Goal: Information Seeking & Learning: Stay updated

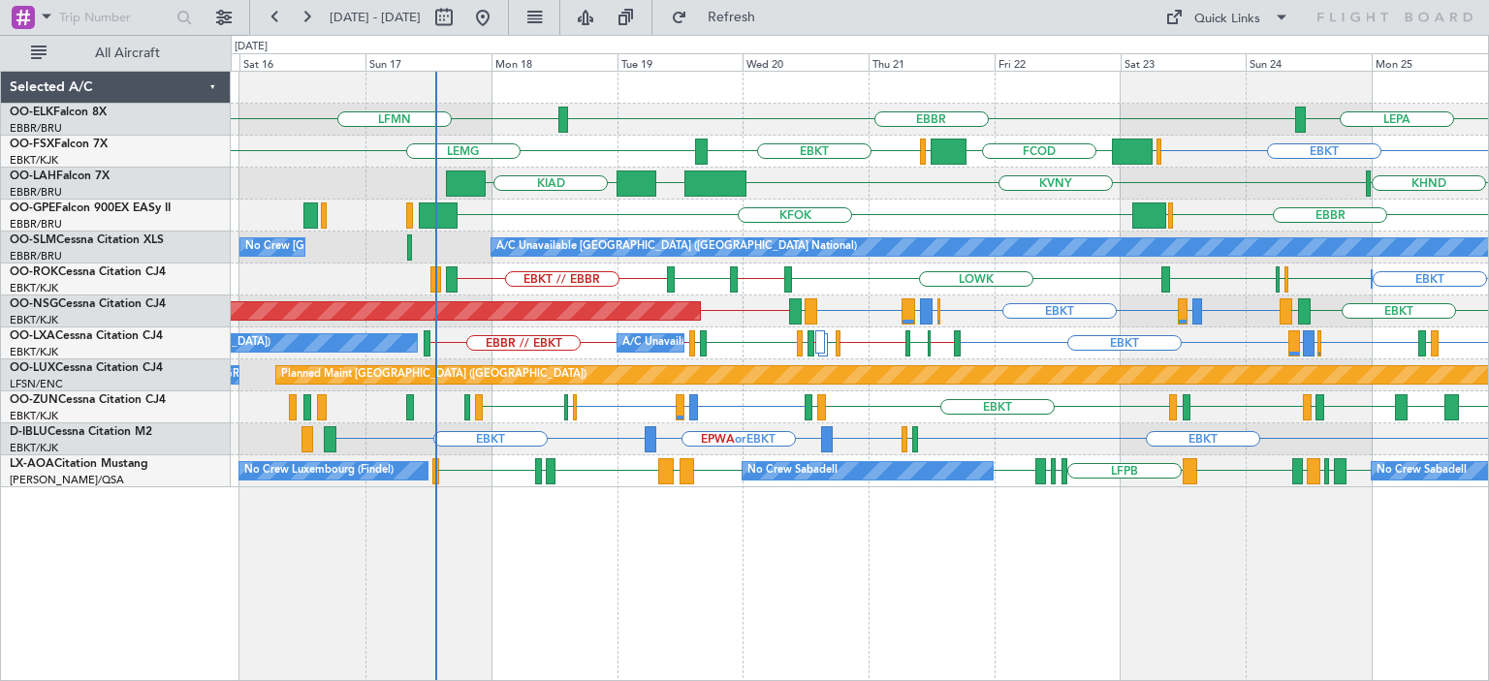
click at [701, 279] on div "EBKT [GEOGRAPHIC_DATA] EBKT LOWK EBBR // EBKT EGPF EBKT // EBBR Owner [GEOGRAPH…" at bounding box center [859, 280] width 1257 height 32
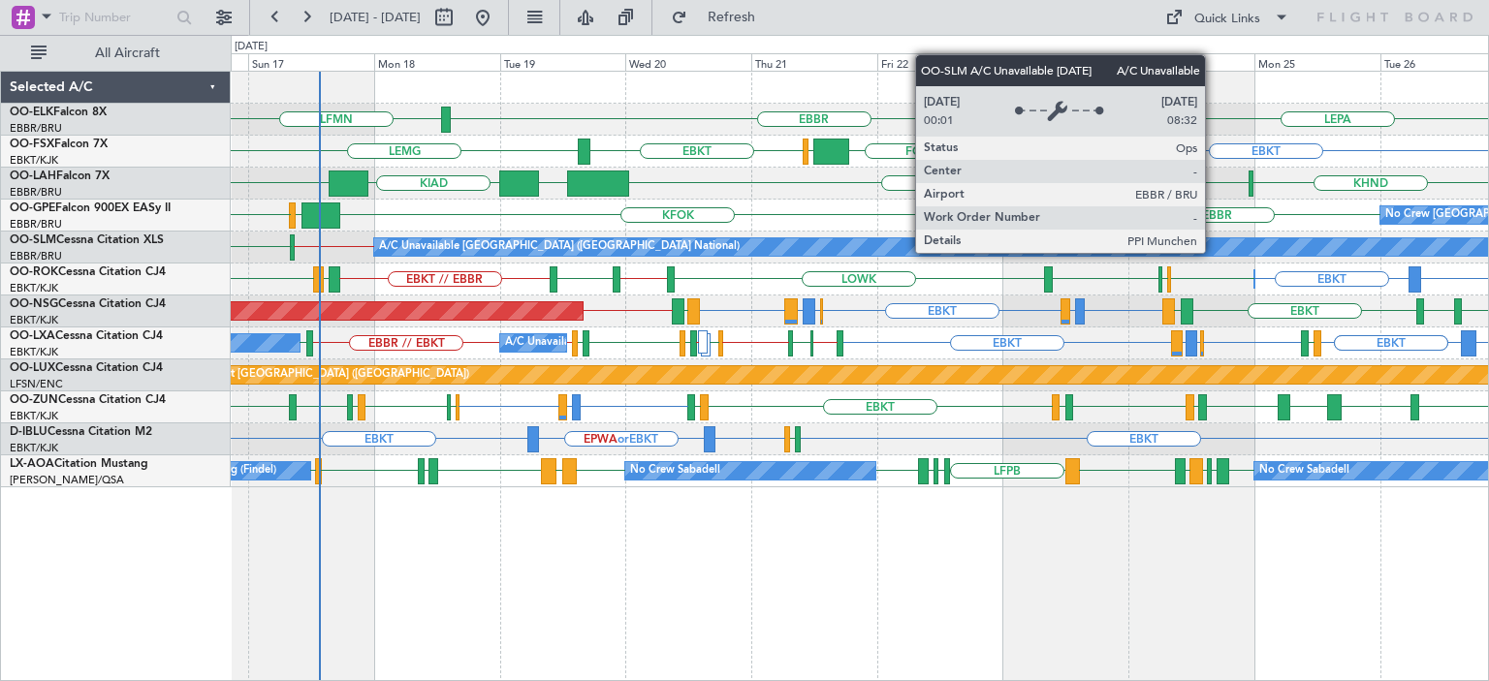
click at [447, 317] on div "LEPA [GEOGRAPHIC_DATA] LFMN EBKT EGGW FCOD [GEOGRAPHIC_DATA] EBKT [GEOGRAPHIC_D…" at bounding box center [859, 280] width 1257 height 416
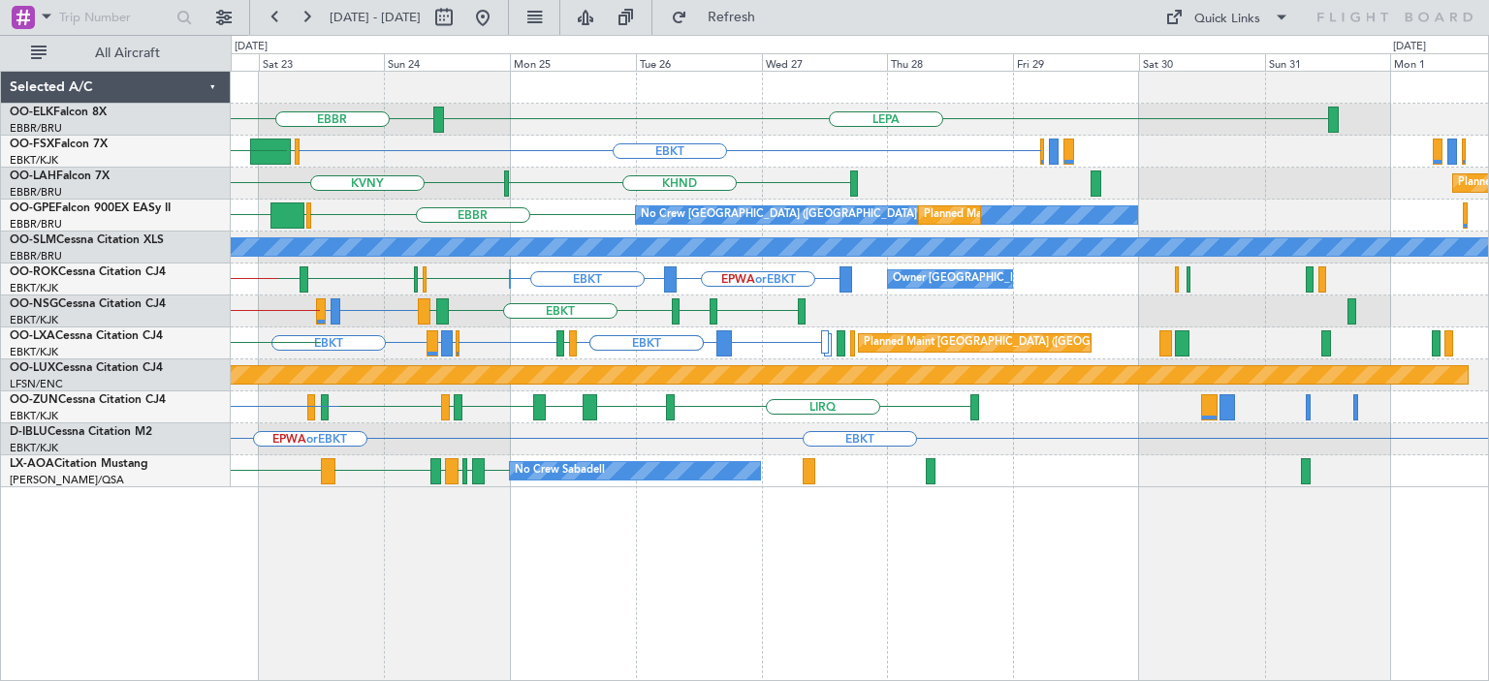
click at [190, 306] on div "LEPA [GEOGRAPHIC_DATA] EBKT EGGW FCOD [GEOGRAPHIC_DATA] EBKT KHND KVNY Planned …" at bounding box center [744, 358] width 1489 height 646
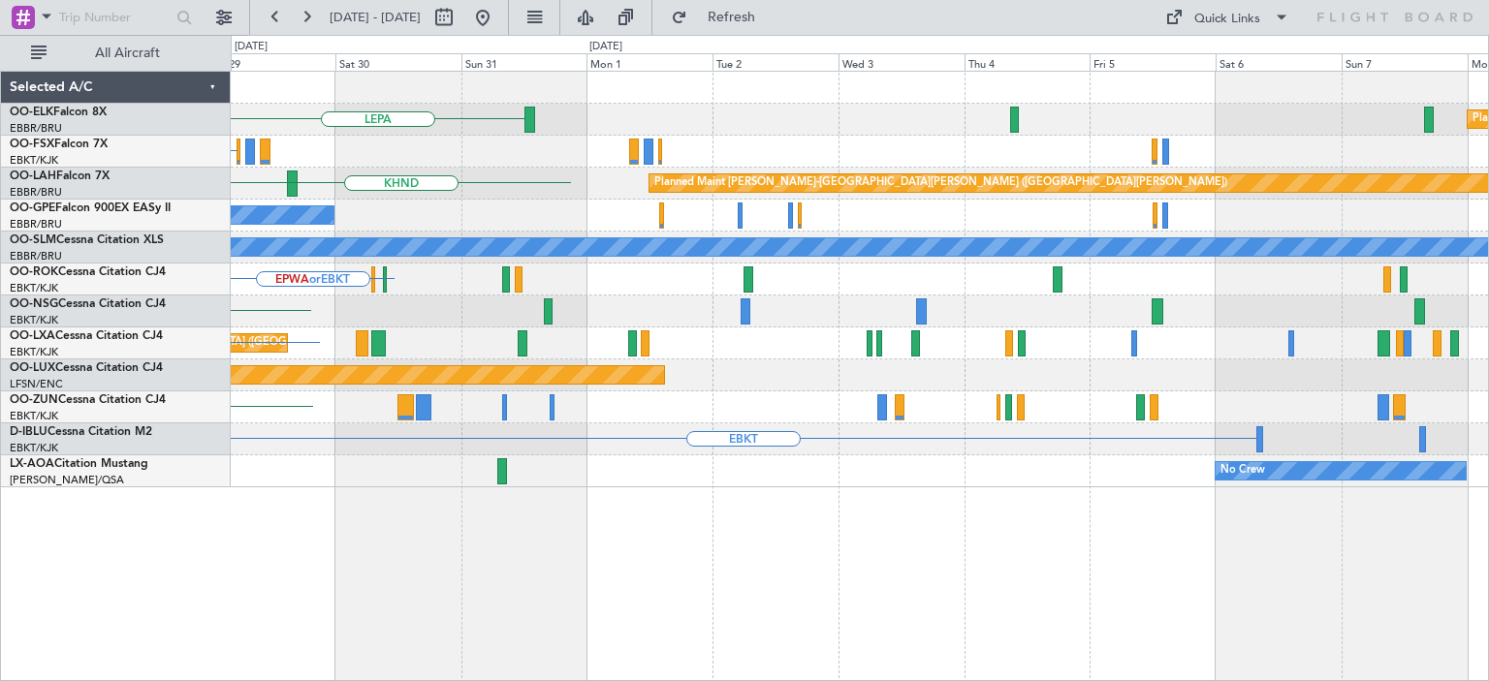
click at [175, 297] on div "LEPA Planned Maint [GEOGRAPHIC_DATA]-[GEOGRAPHIC_DATA] EBKT Planned Maint [GEOG…" at bounding box center [744, 358] width 1489 height 646
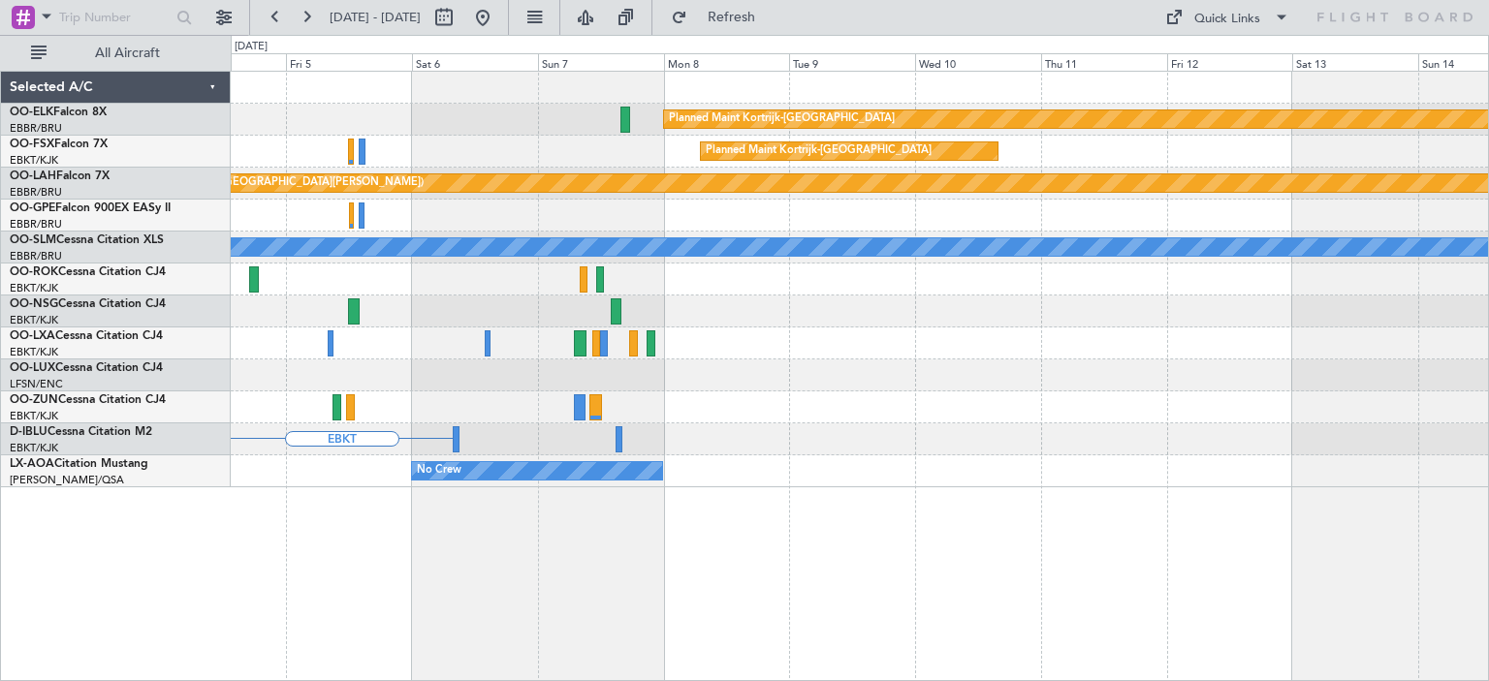
click at [295, 310] on div "Planned Maint Kortrijk-[GEOGRAPHIC_DATA] Planned Maint [GEOGRAPHIC_DATA]-[GEOGR…" at bounding box center [859, 280] width 1257 height 416
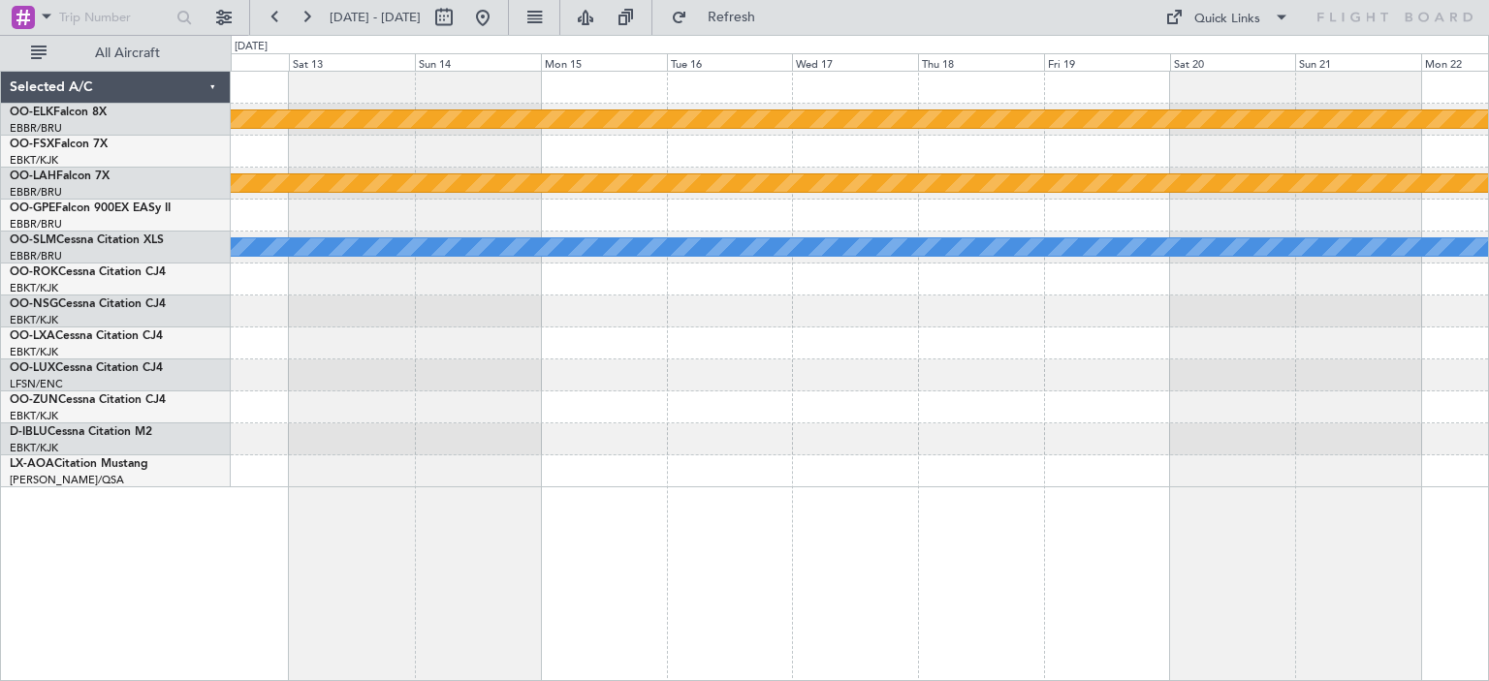
click at [272, 309] on div "Planned Maint Kortrijk-[GEOGRAPHIC_DATA] Planned Maint [GEOGRAPHIC_DATA]-[GEOGR…" at bounding box center [859, 280] width 1257 height 416
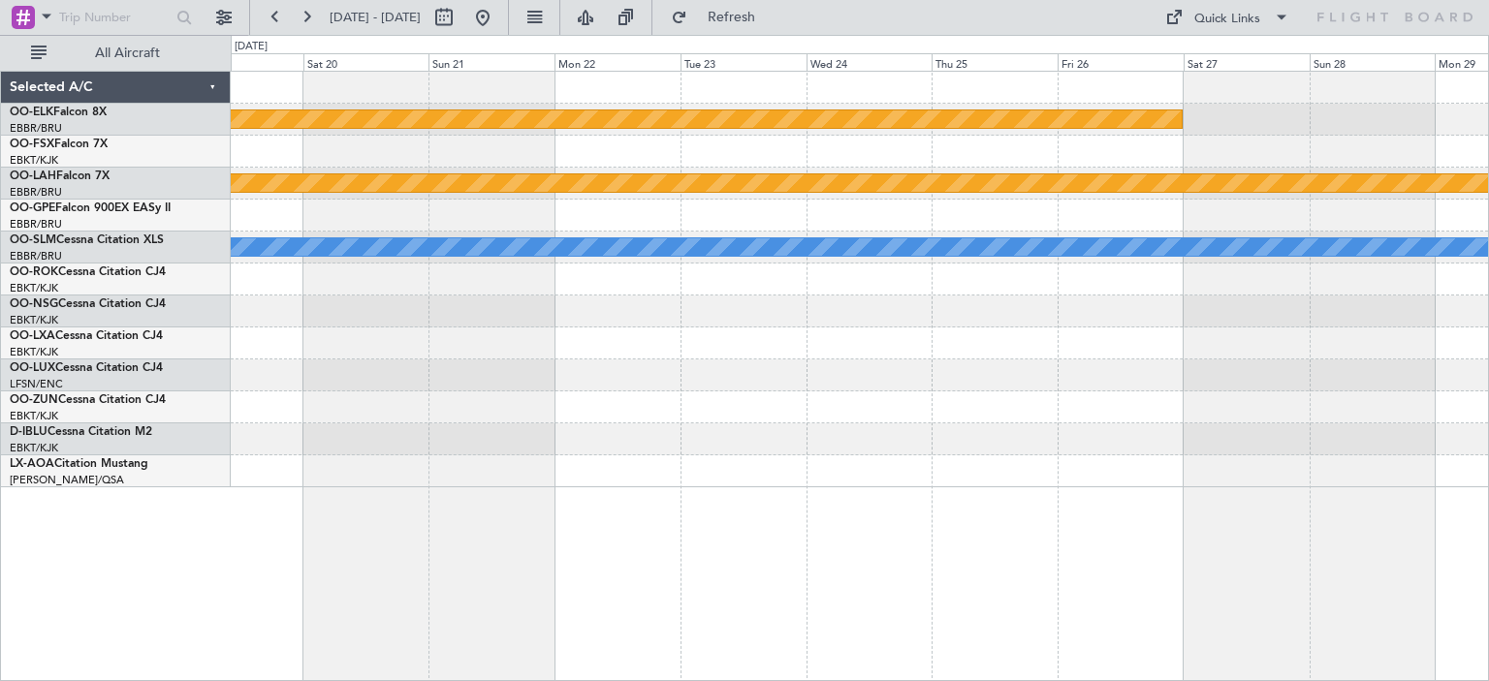
click at [380, 317] on div at bounding box center [859, 312] width 1257 height 32
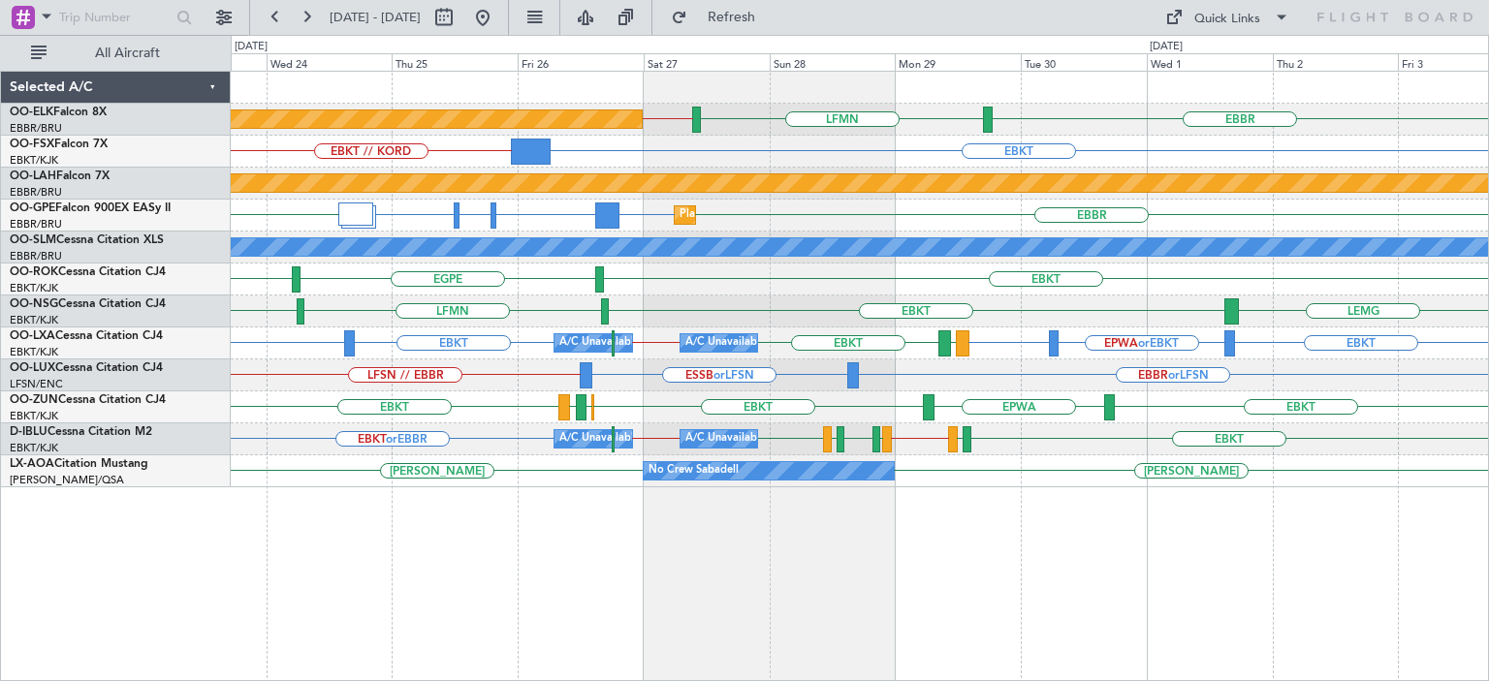
click at [1247, 371] on div "EBBR LFMN EBKT // EBBR Planned Maint [GEOGRAPHIC_DATA]-[GEOGRAPHIC_DATA] EBKT E…" at bounding box center [859, 280] width 1257 height 416
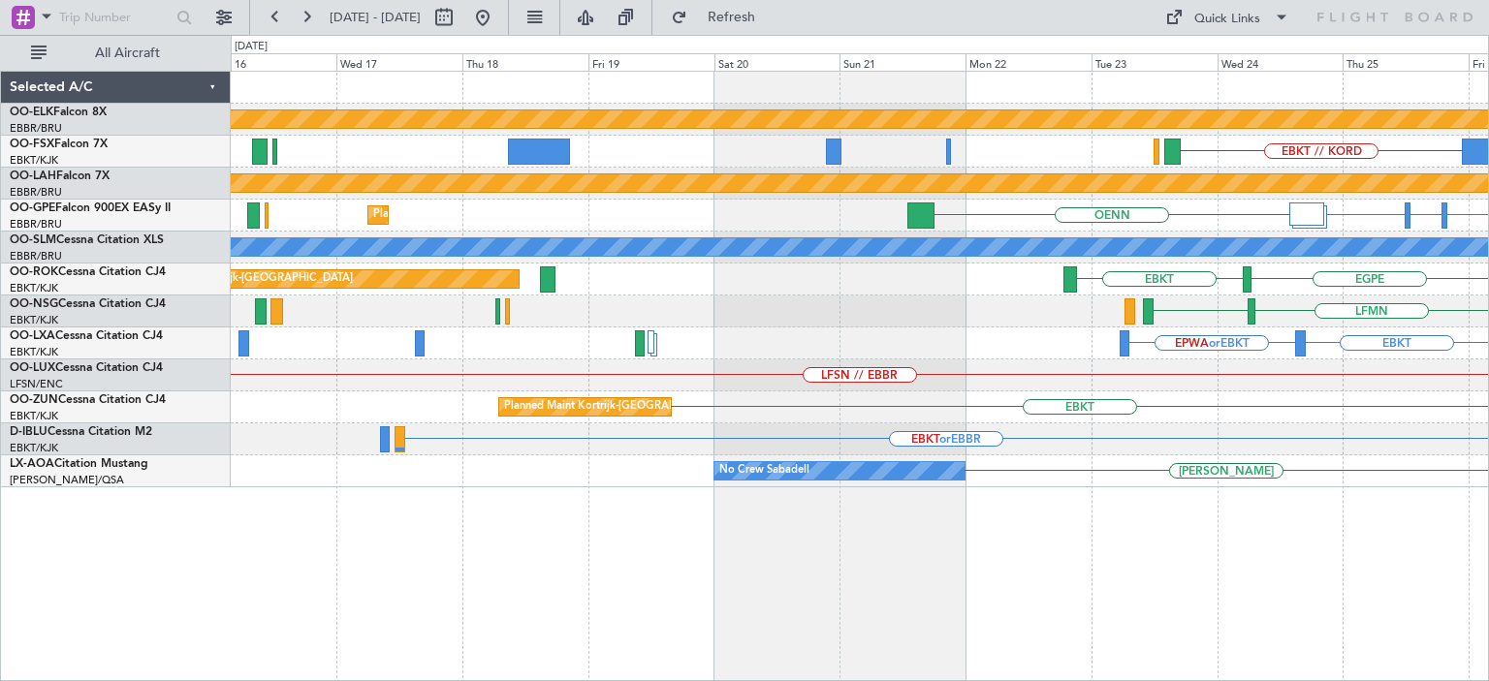
click at [1470, 328] on div "Planned Maint Kortrijk-[GEOGRAPHIC_DATA] EBKT // EBBR LFMN EBKT // KORD EBKT Pl…" at bounding box center [859, 280] width 1257 height 416
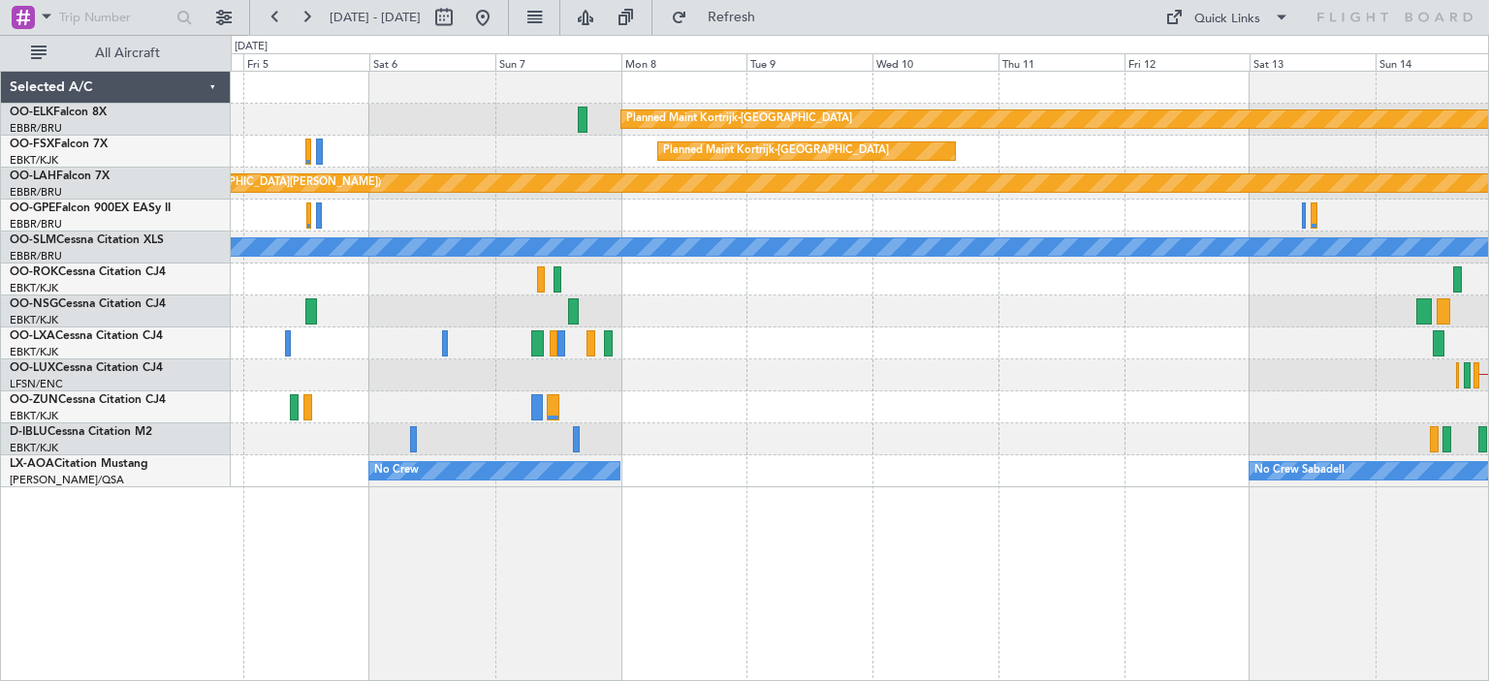
click at [1163, 308] on div at bounding box center [859, 312] width 1257 height 32
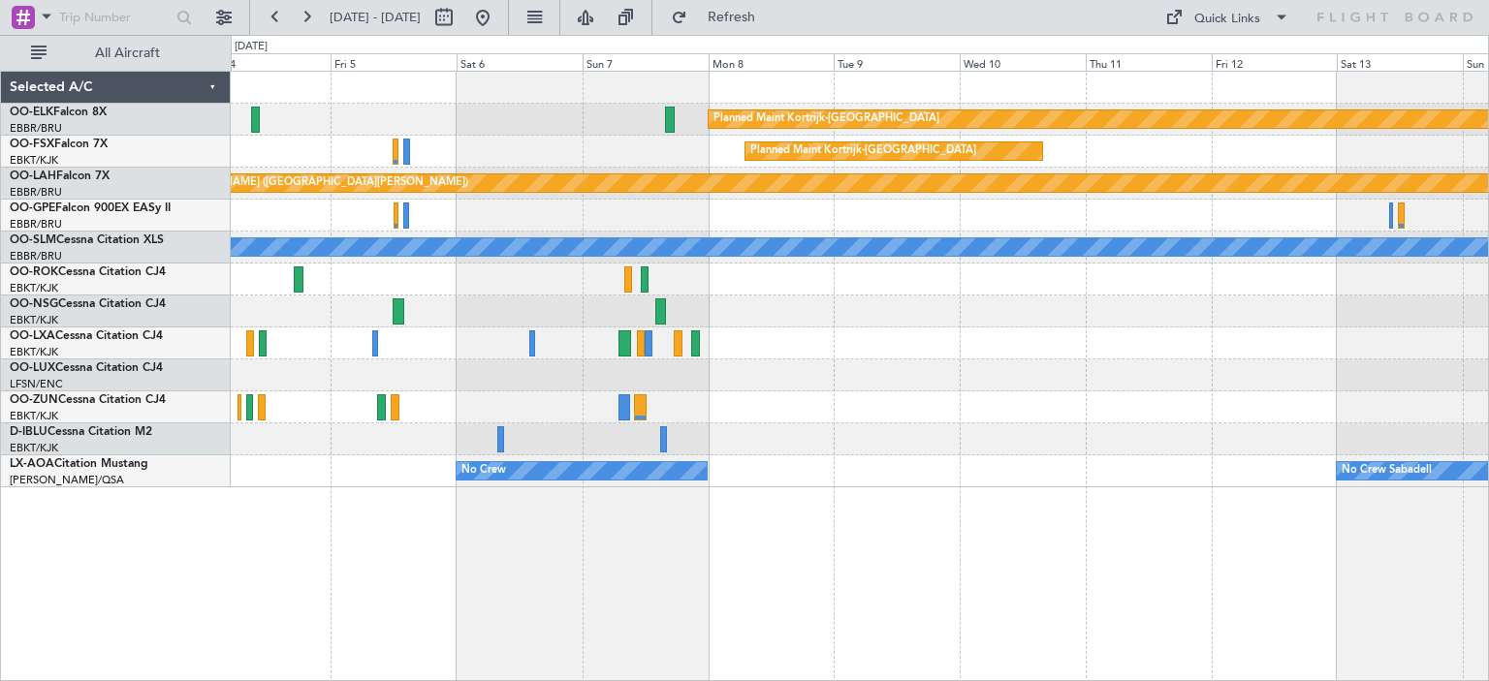
click at [1206, 344] on div at bounding box center [859, 344] width 1257 height 32
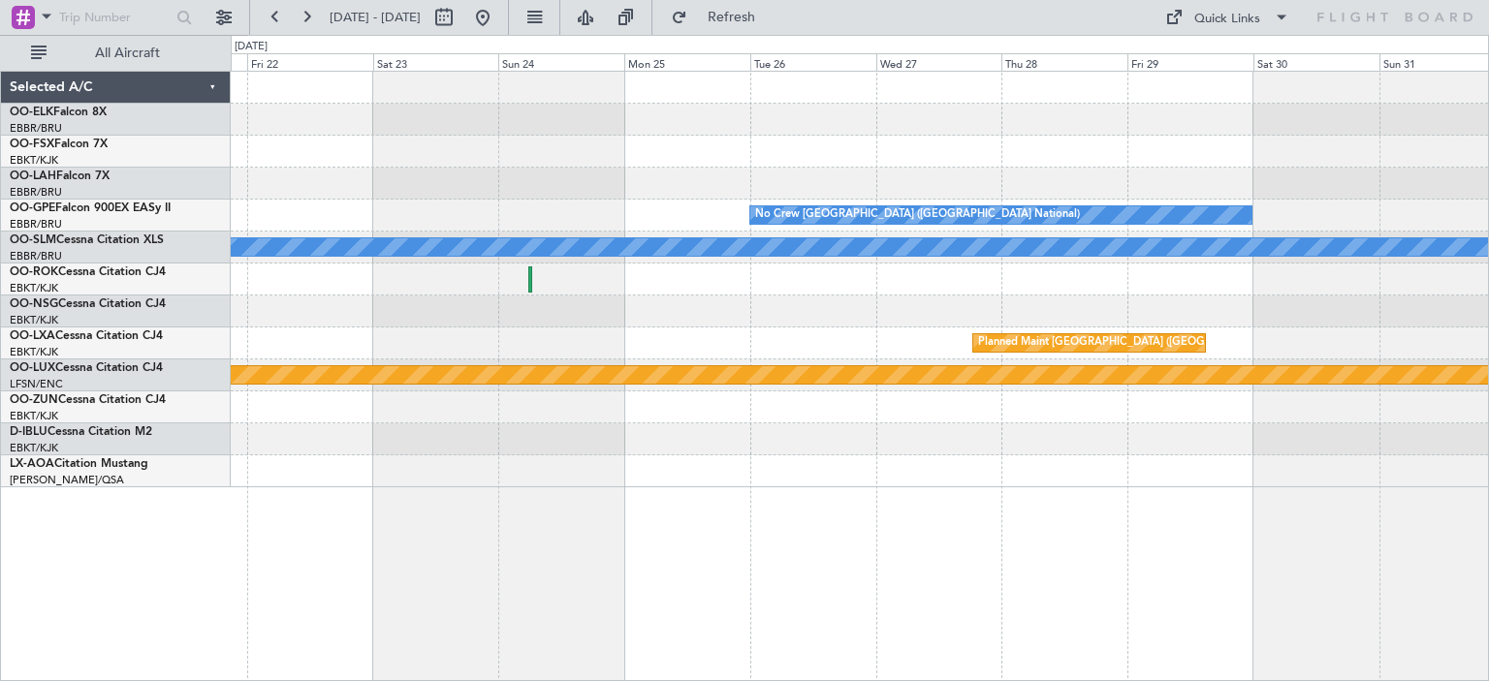
click at [1458, 416] on div "Planned Maint [PERSON_NAME]-[GEOGRAPHIC_DATA][PERSON_NAME] ([GEOGRAPHIC_DATA][P…" at bounding box center [859, 280] width 1257 height 416
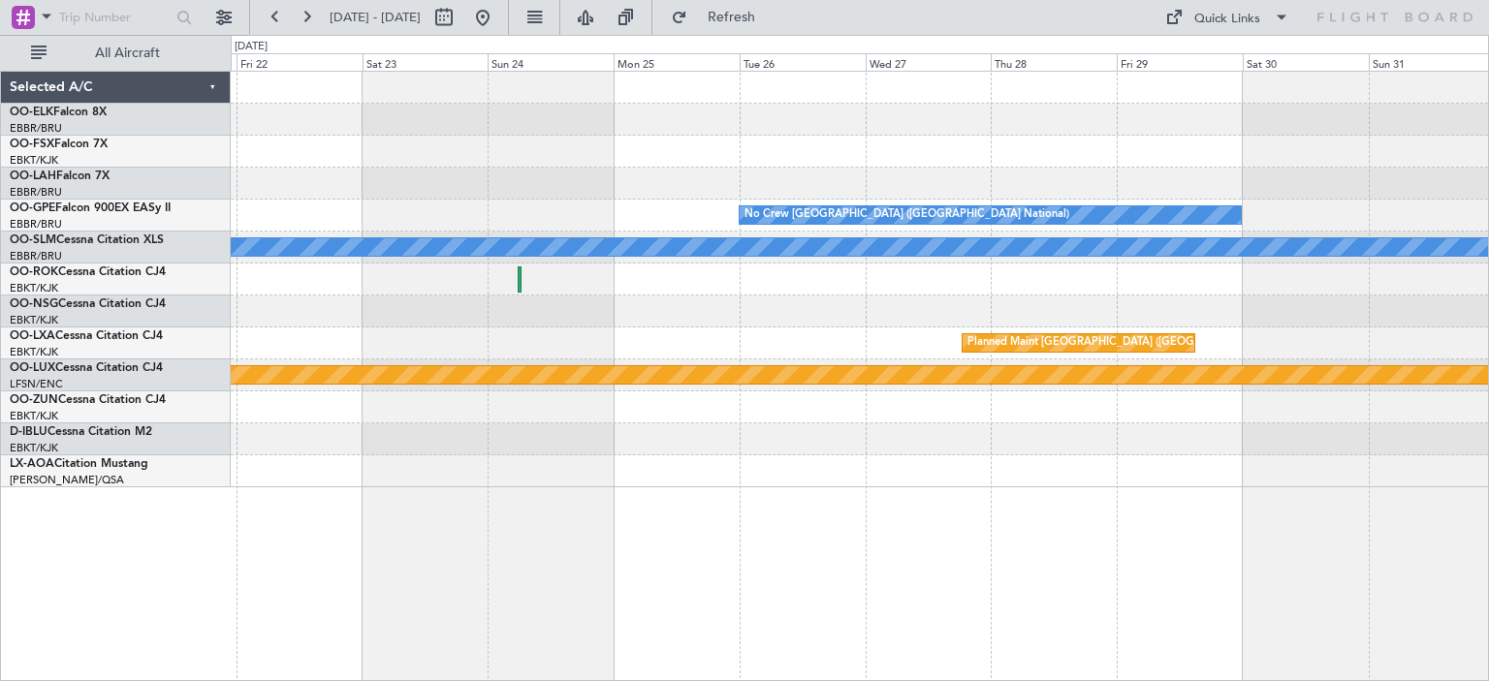
click at [1128, 336] on div "Planned Maint [PERSON_NAME]-[GEOGRAPHIC_DATA][PERSON_NAME] ([GEOGRAPHIC_DATA][P…" at bounding box center [859, 280] width 1257 height 416
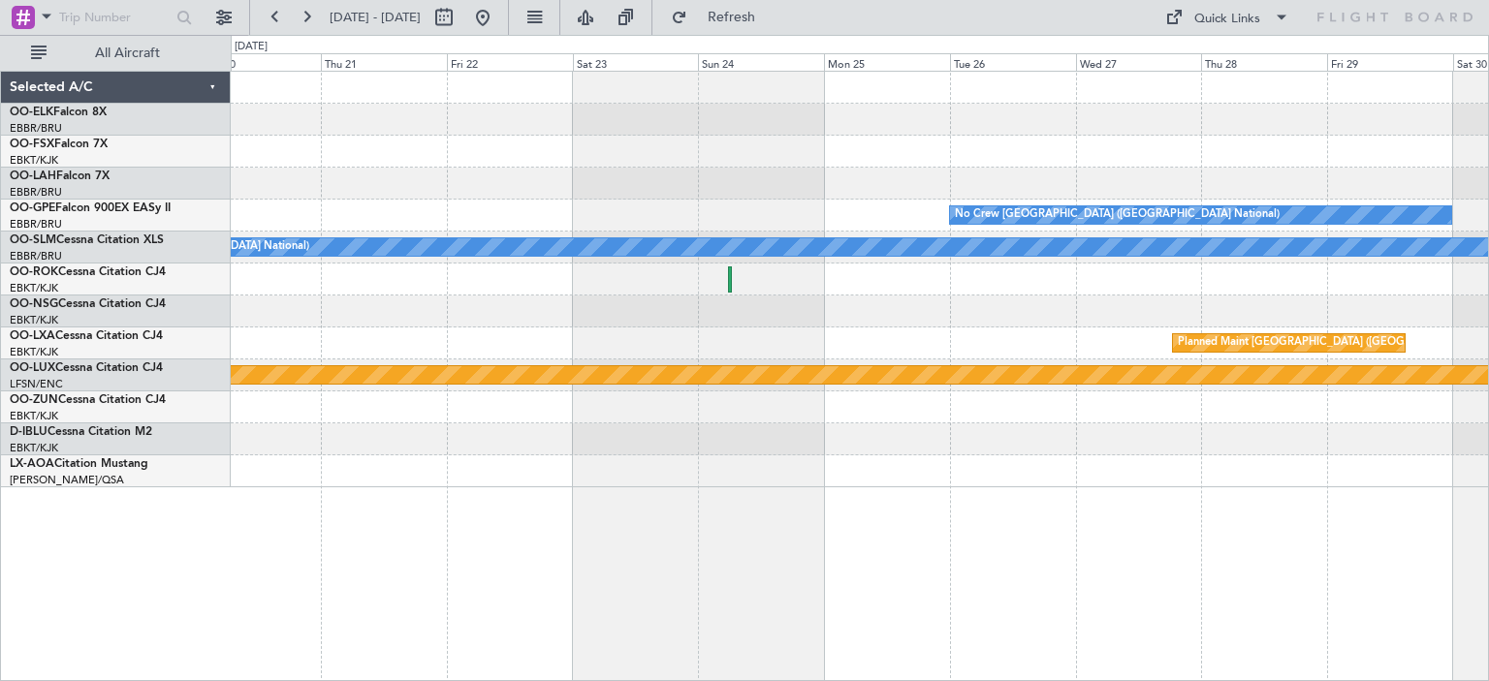
click at [425, 332] on div "Planned Maint [GEOGRAPHIC_DATA] ([GEOGRAPHIC_DATA] National) A/C Unavailable" at bounding box center [859, 344] width 1257 height 32
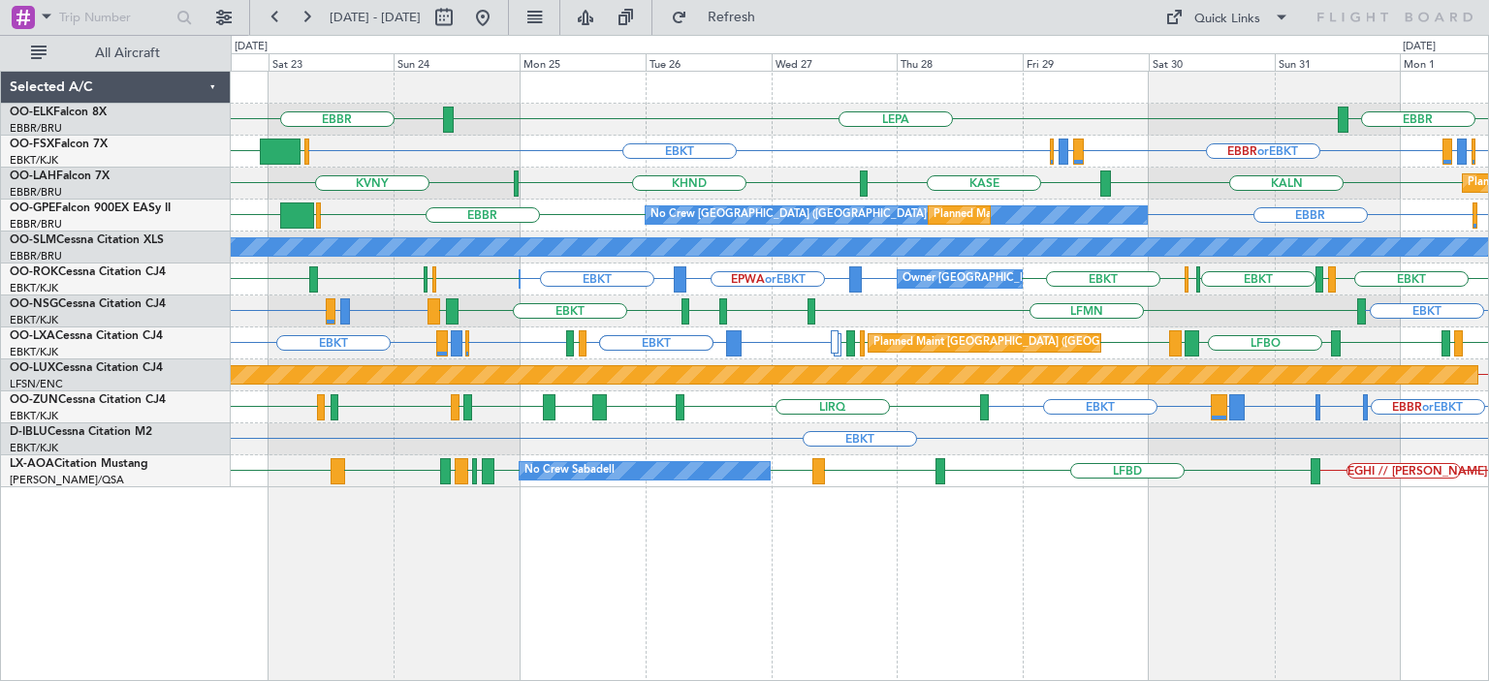
click at [220, 363] on div "EBBR LEPA [GEOGRAPHIC_DATA] EBKT EBBR or EBKT EBKT EBBR or EBKT LIRZ or EBKT EB…" at bounding box center [744, 358] width 1489 height 646
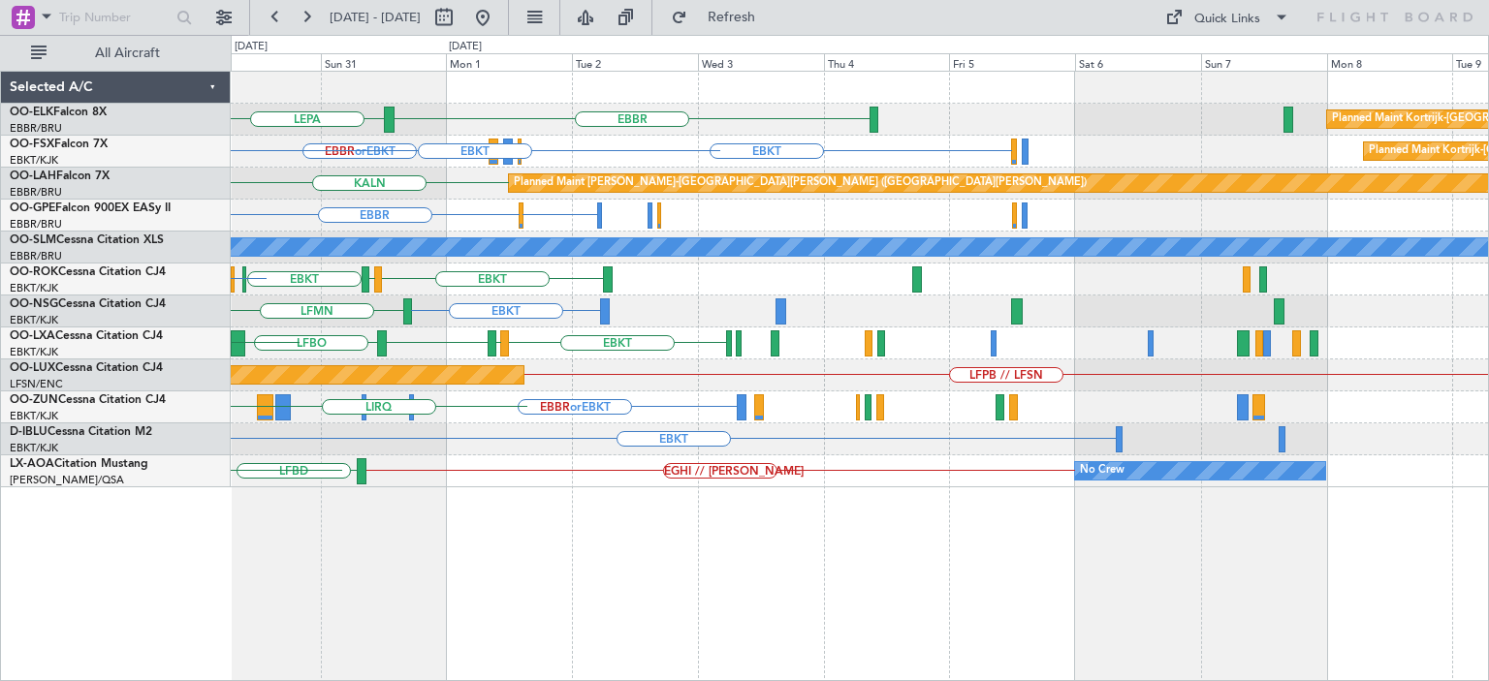
click at [358, 344] on div "EBBR LEPA Planned Maint [GEOGRAPHIC_DATA]-[GEOGRAPHIC_DATA] EBKT EBBR or EBKT L…" at bounding box center [859, 280] width 1257 height 416
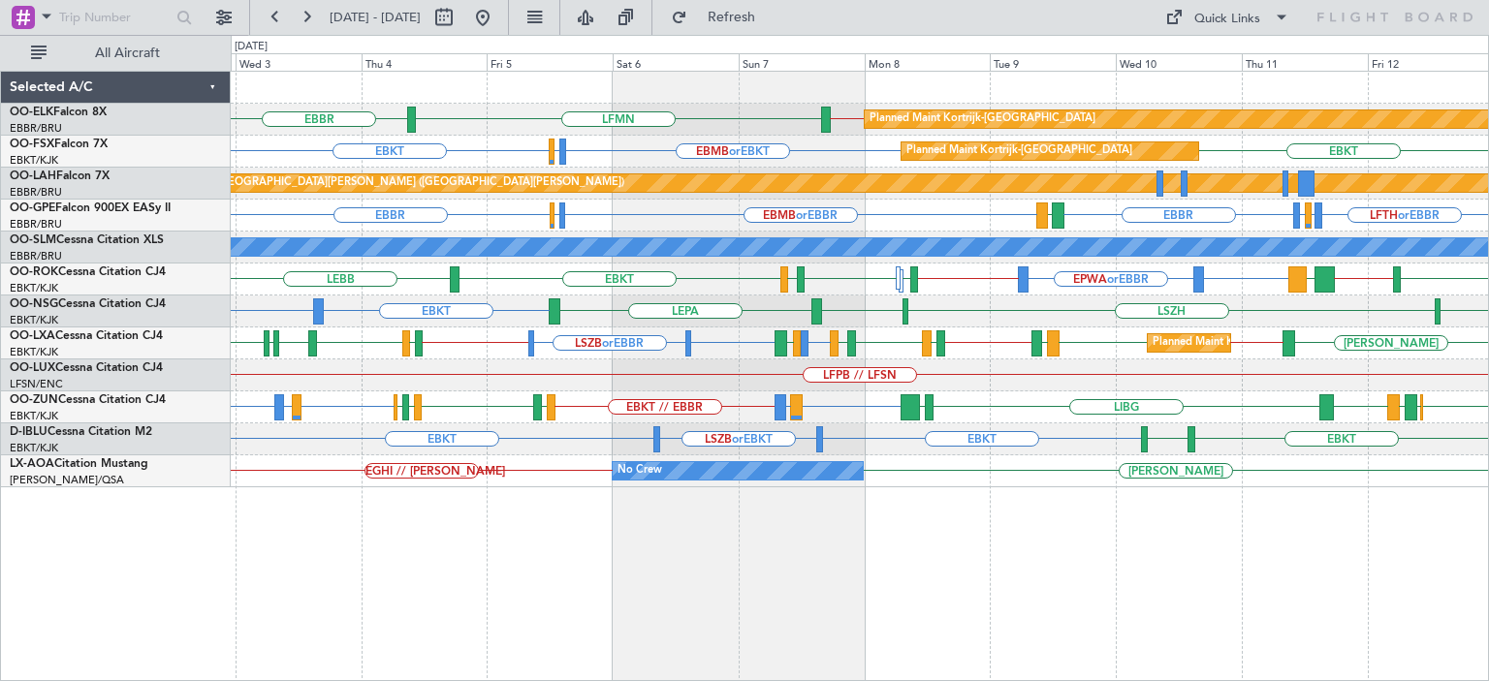
click at [1089, 347] on div "EBBR EBBR // EBKT LFMN Planned Maint [GEOGRAPHIC_DATA]-[GEOGRAPHIC_DATA] EBKT E…" at bounding box center [859, 280] width 1257 height 416
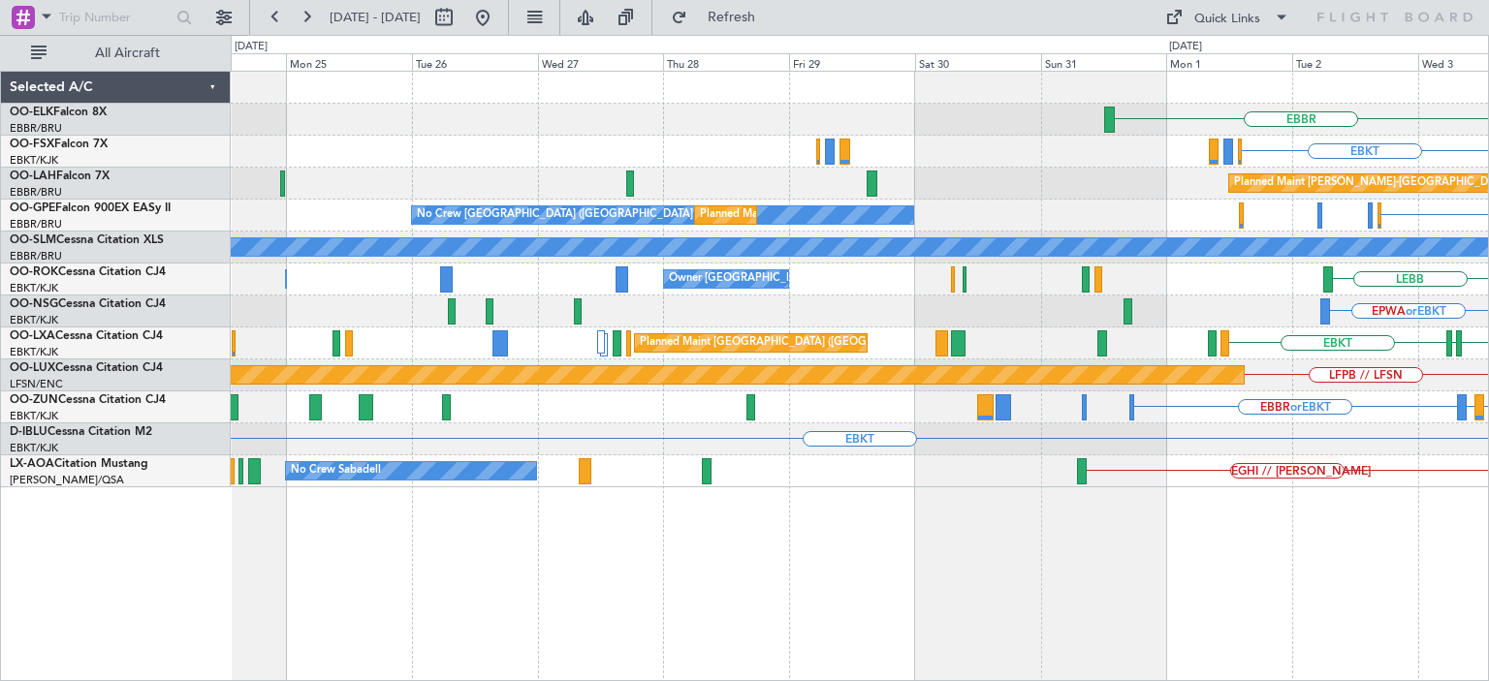
click at [974, 352] on div "LFMQ LFLC EBKT Planned Maint [GEOGRAPHIC_DATA] ([GEOGRAPHIC_DATA]) EBKT [GEOGRA…" at bounding box center [859, 344] width 1257 height 32
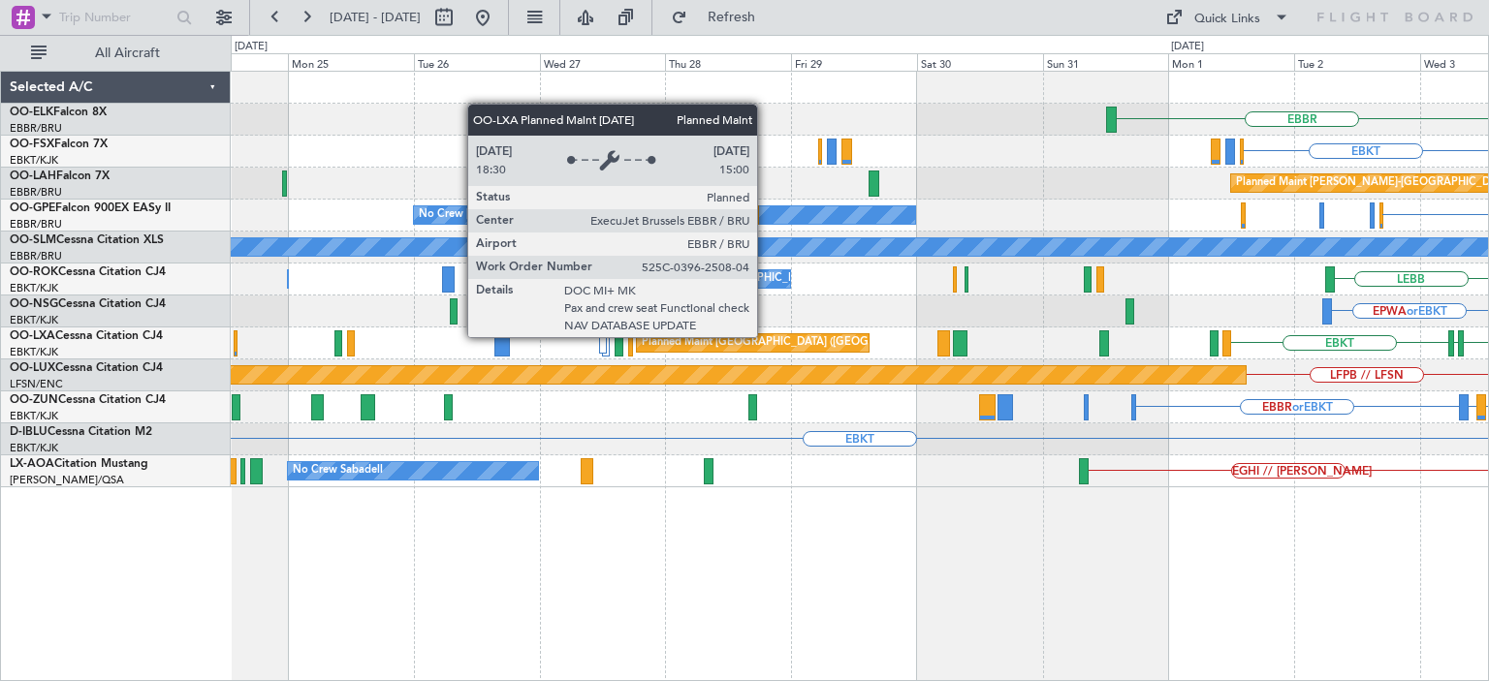
click at [1193, 339] on div "EBBR LFMN EBKT LSZH or EBKT EBMB or EBKT Planned [GEOGRAPHIC_DATA][PERSON_NAME]…" at bounding box center [859, 280] width 1257 height 416
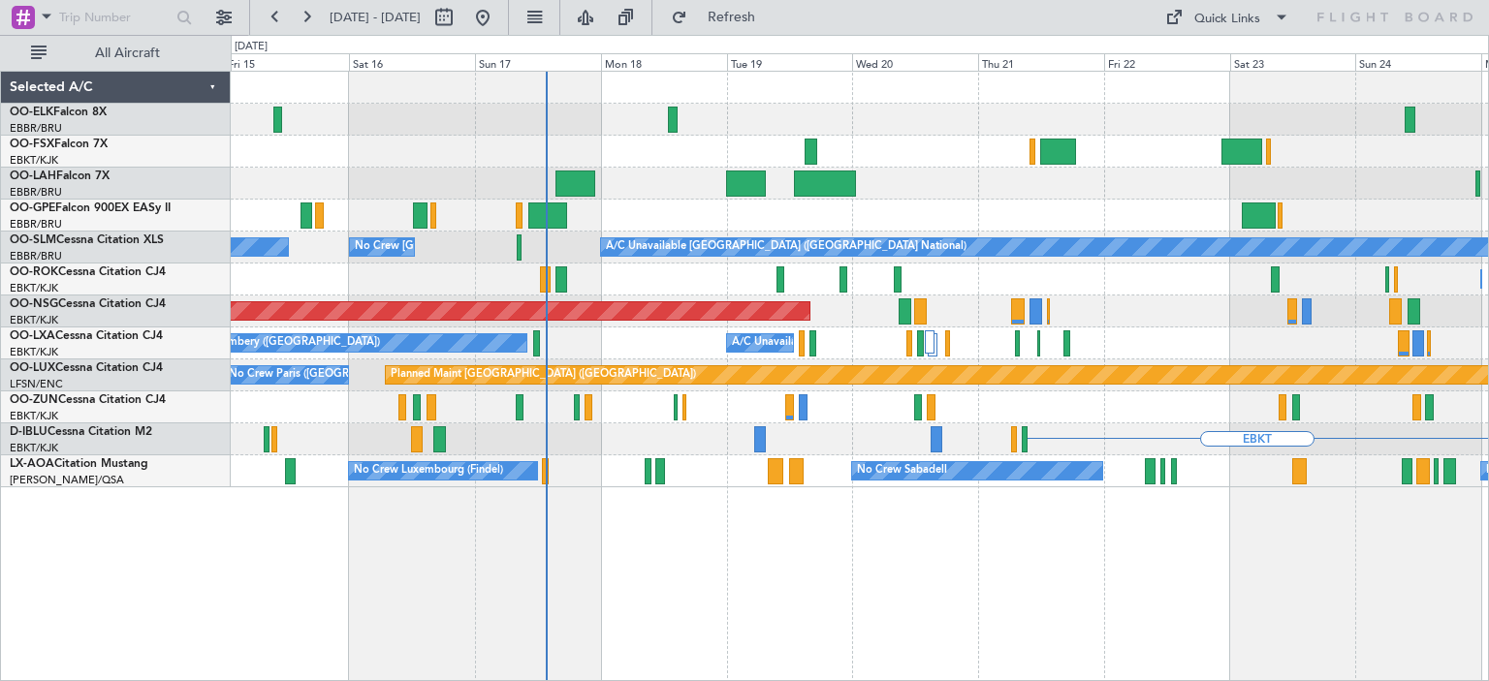
click at [1144, 359] on div "No Crew [GEOGRAPHIC_DATA] ([GEOGRAPHIC_DATA] National) A/C Unavailable [GEOGRAP…" at bounding box center [859, 280] width 1257 height 416
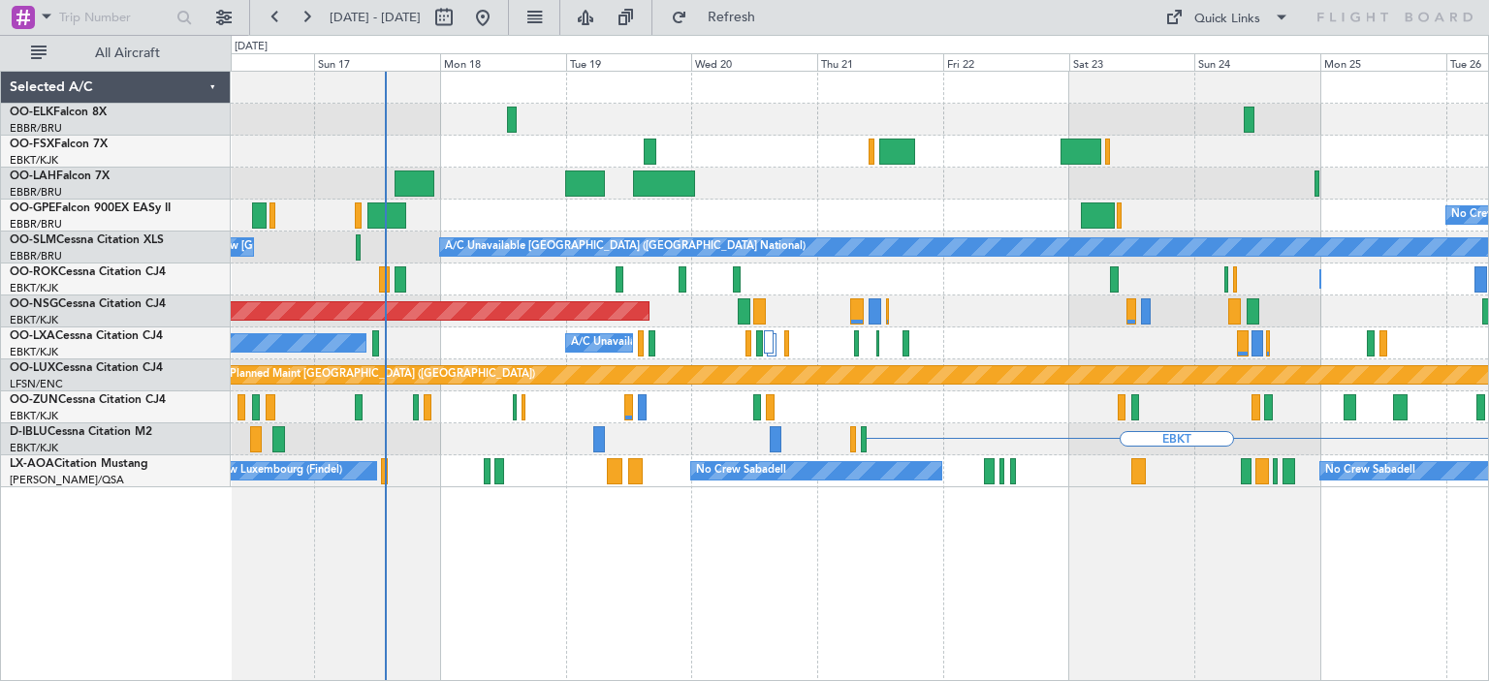
click at [1055, 363] on div "Planned Maint [GEOGRAPHIC_DATA] ([GEOGRAPHIC_DATA]) No Crew [GEOGRAPHIC_DATA] (…" at bounding box center [859, 376] width 1257 height 32
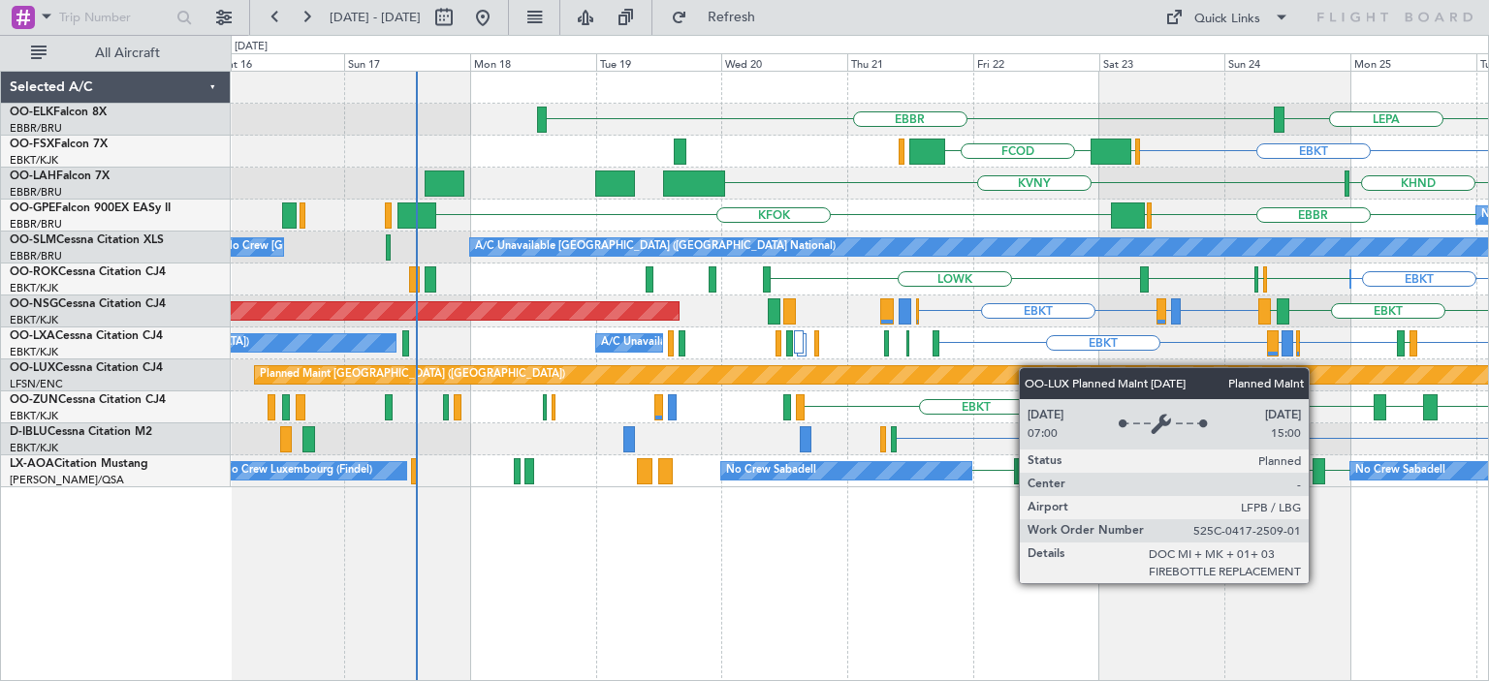
click at [1132, 378] on div "EBBR LEPA EBKT EGGW FCOD KVNY KHND [GEOGRAPHIC_DATA] [GEOGRAPHIC_DATA] [GEOGRAP…" at bounding box center [859, 280] width 1257 height 416
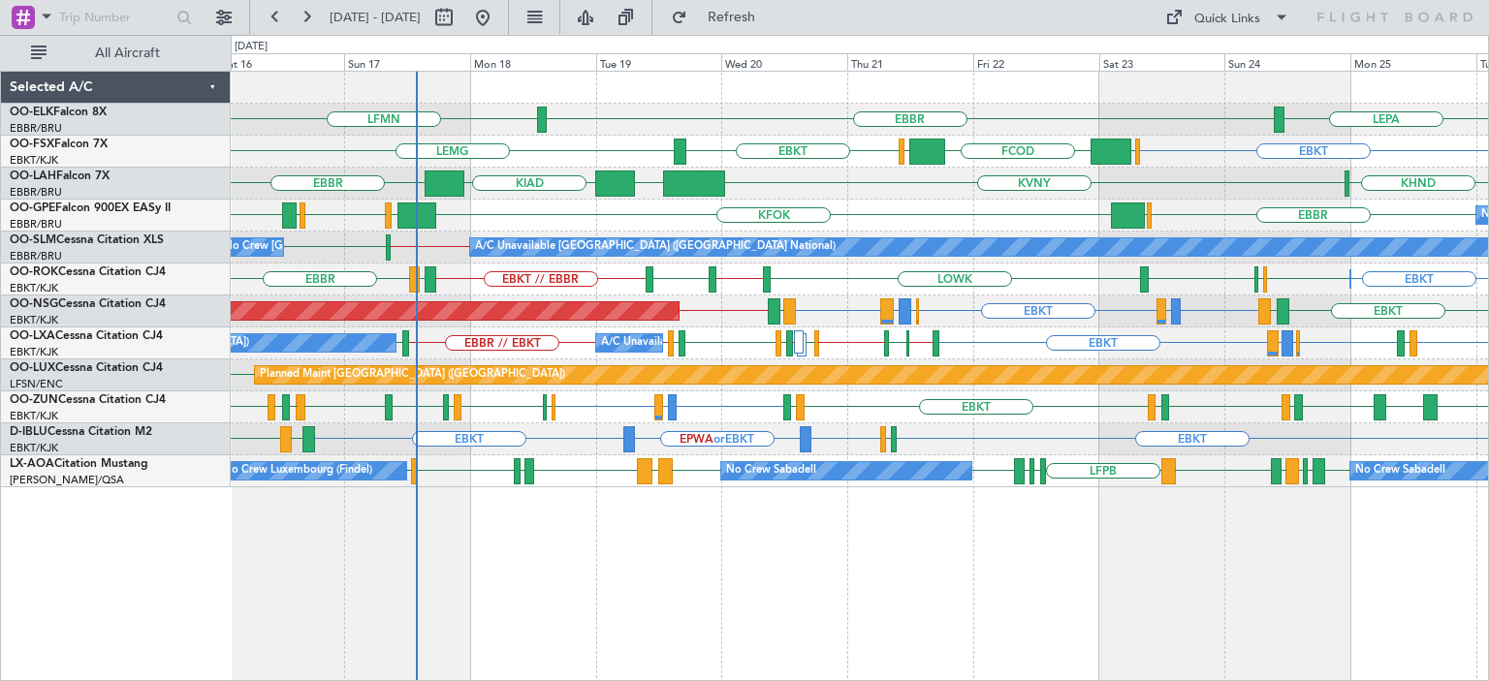
click at [460, 416] on div "EBBR LEPA LFMN EBKT [GEOGRAPHIC_DATA] EGGW FCOD [GEOGRAPHIC_DATA] EBKT [GEOGRAP…" at bounding box center [859, 280] width 1257 height 416
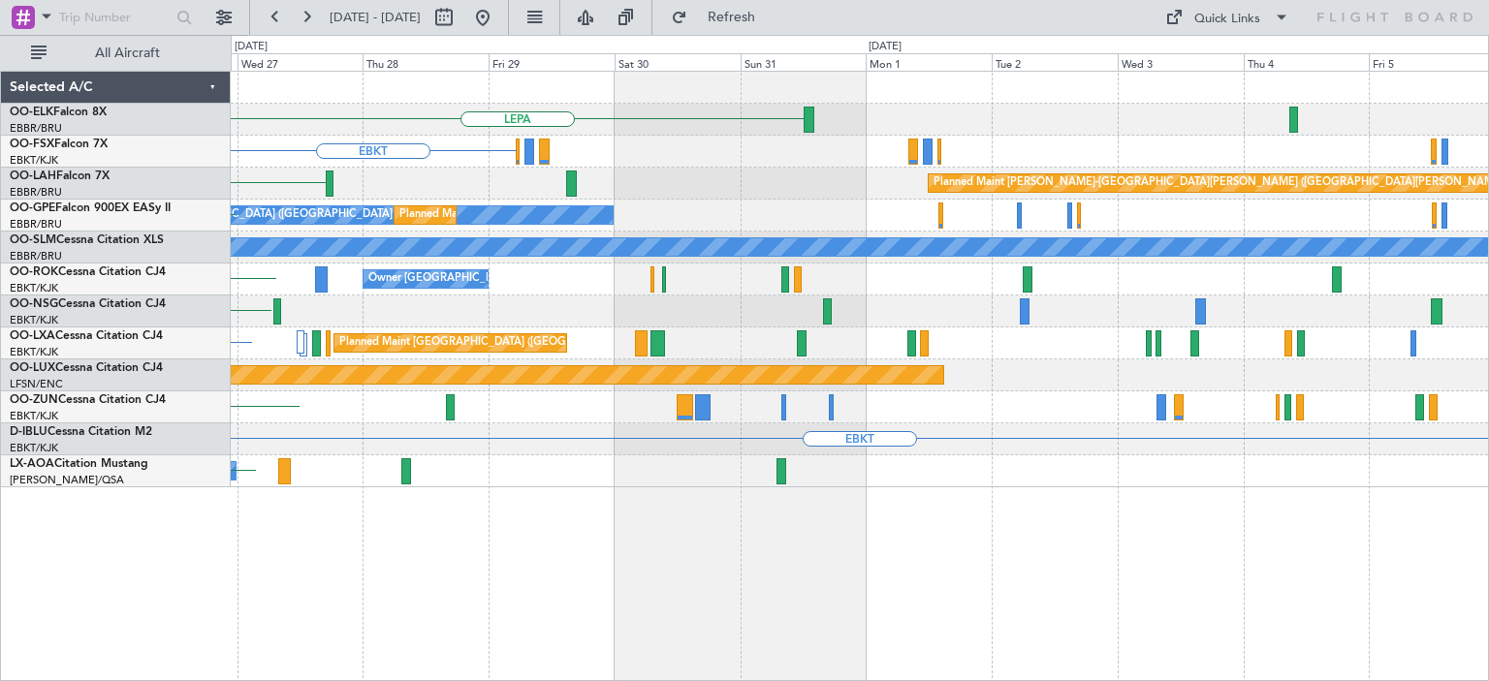
click at [331, 421] on div "LEPA Planned Maint [GEOGRAPHIC_DATA]-[GEOGRAPHIC_DATA] EBKT Planned Maint [GEOG…" at bounding box center [859, 280] width 1257 height 416
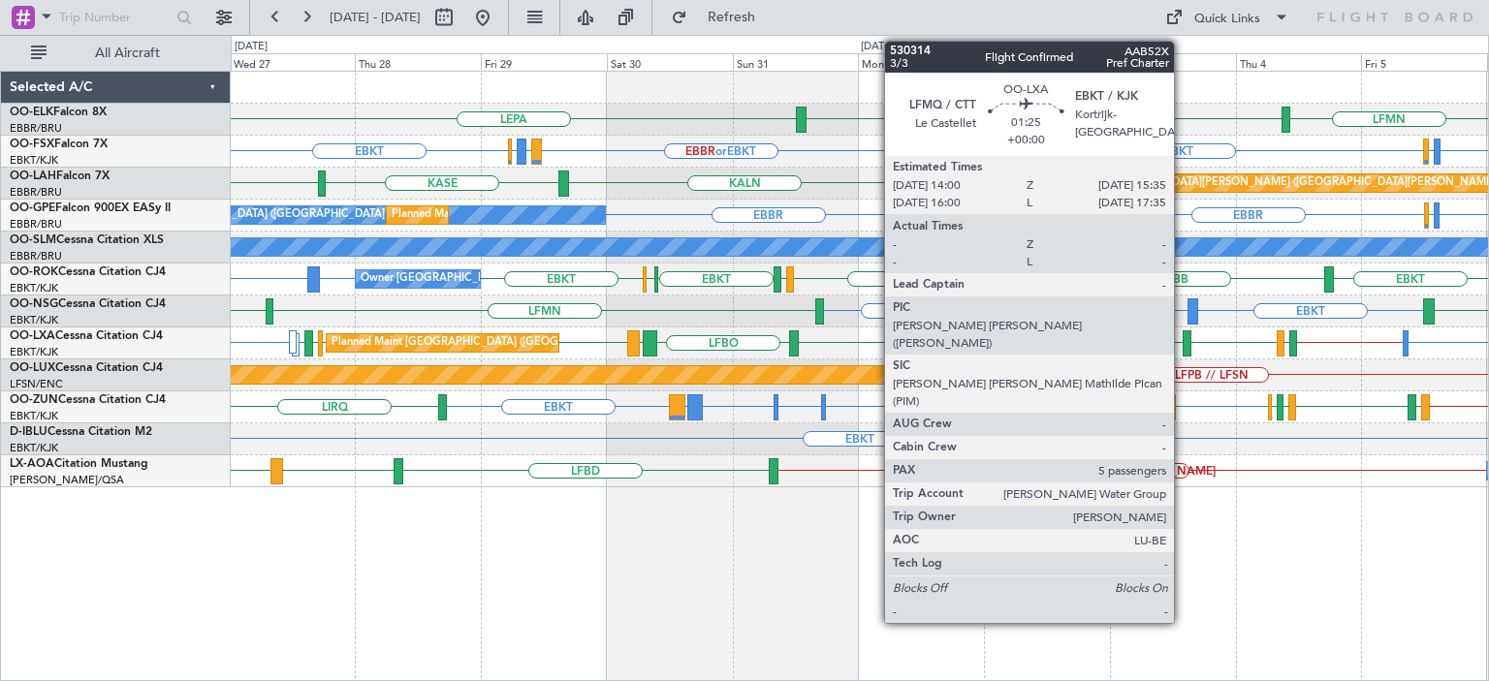
click at [395, 376] on div "EBBR LEPA LFMN Planned Maint [GEOGRAPHIC_DATA]-[GEOGRAPHIC_DATA] EBKT EBKT EBBR…" at bounding box center [859, 280] width 1257 height 416
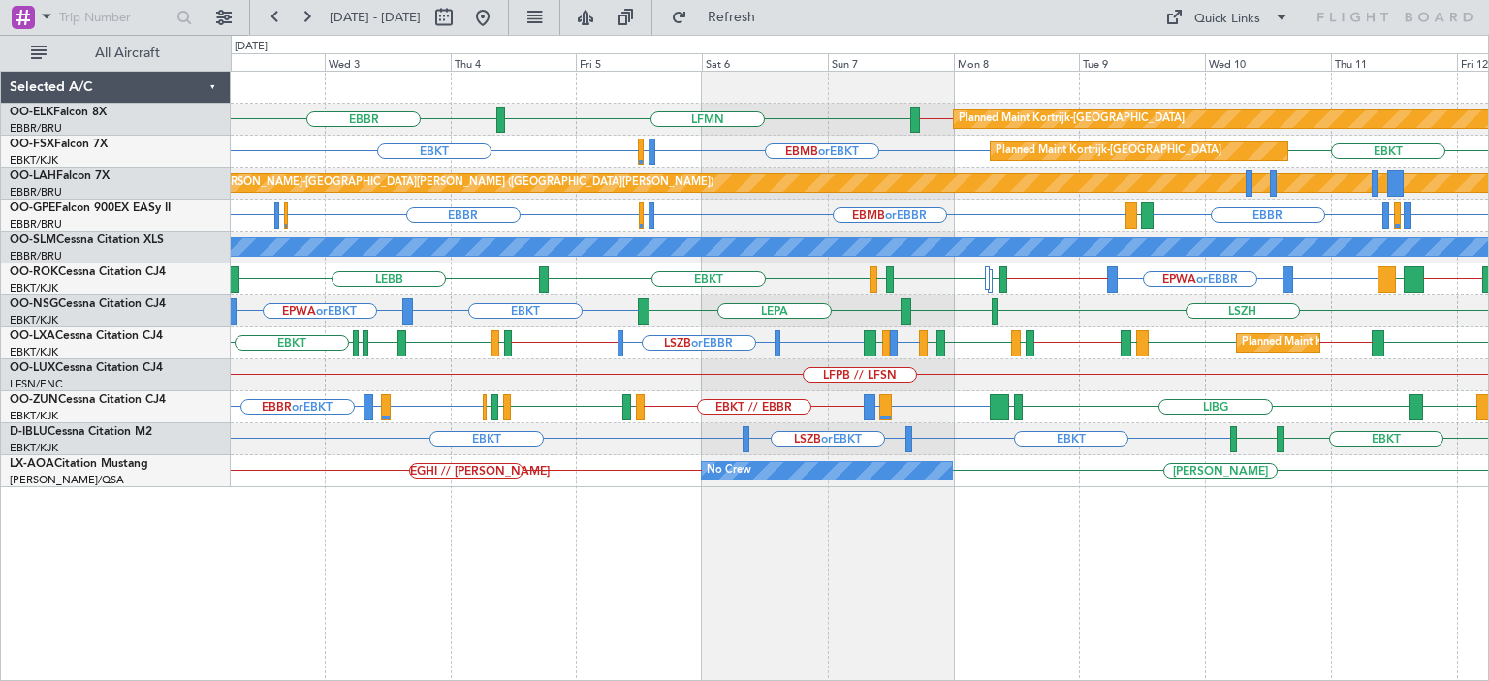
click at [1140, 363] on div "LFPB // LFSN Planned Maint [GEOGRAPHIC_DATA] ([GEOGRAPHIC_DATA])" at bounding box center [859, 376] width 1257 height 32
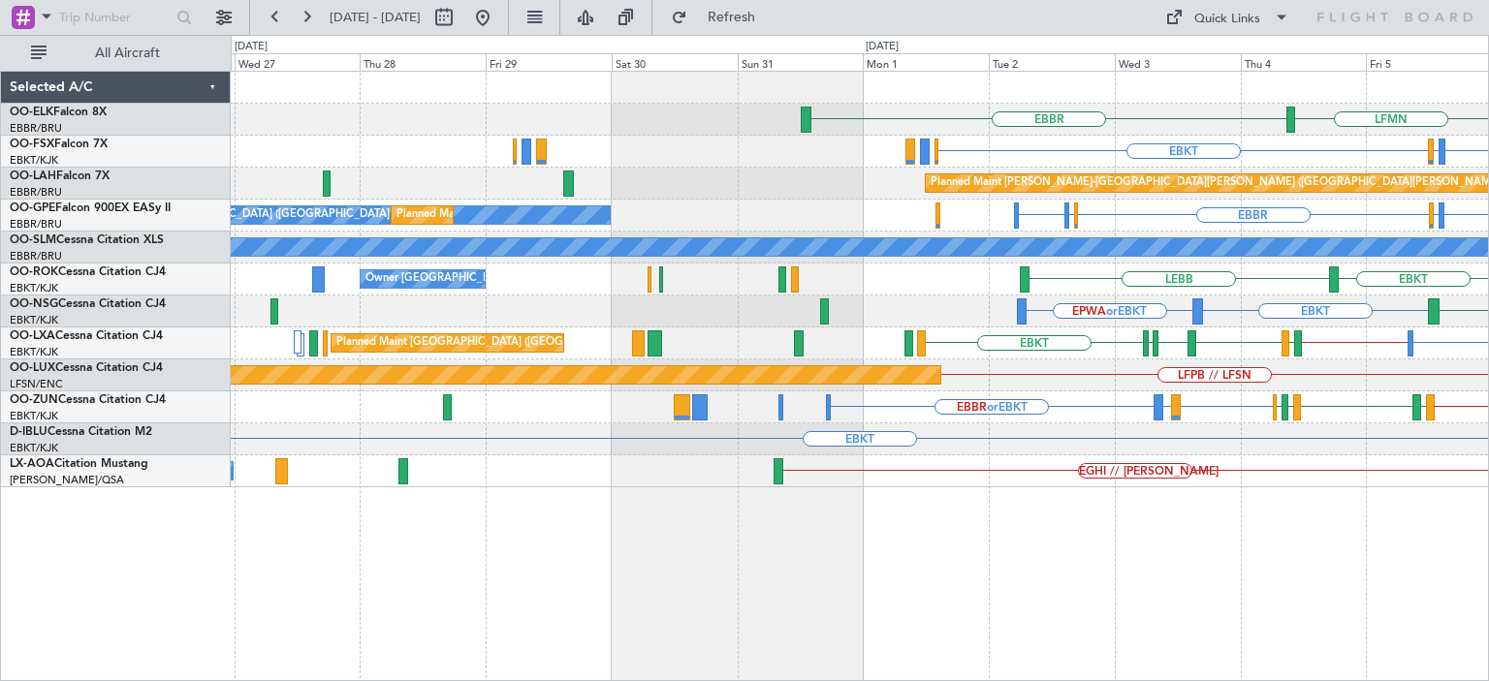
click at [1150, 289] on div "EBBR LFMN EBBR // EBKT Planned Maint [GEOGRAPHIC_DATA]-[GEOGRAPHIC_DATA] EBKT E…" at bounding box center [859, 280] width 1257 height 416
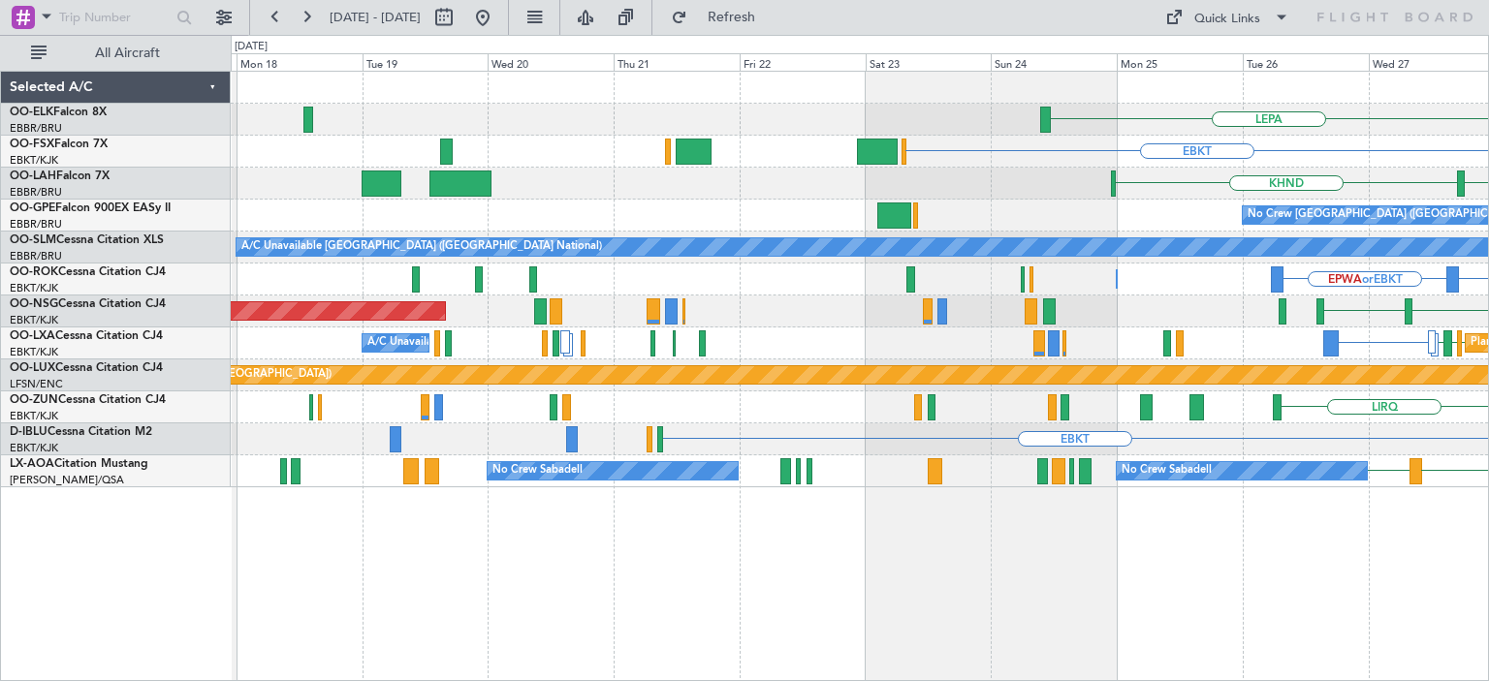
click at [1488, 426] on div "LEPA EBKT EBBR or EBKT LIRZ or EBKT EBBR or EBKT [GEOGRAPHIC_DATA] KHND KALN No…" at bounding box center [744, 358] width 1489 height 646
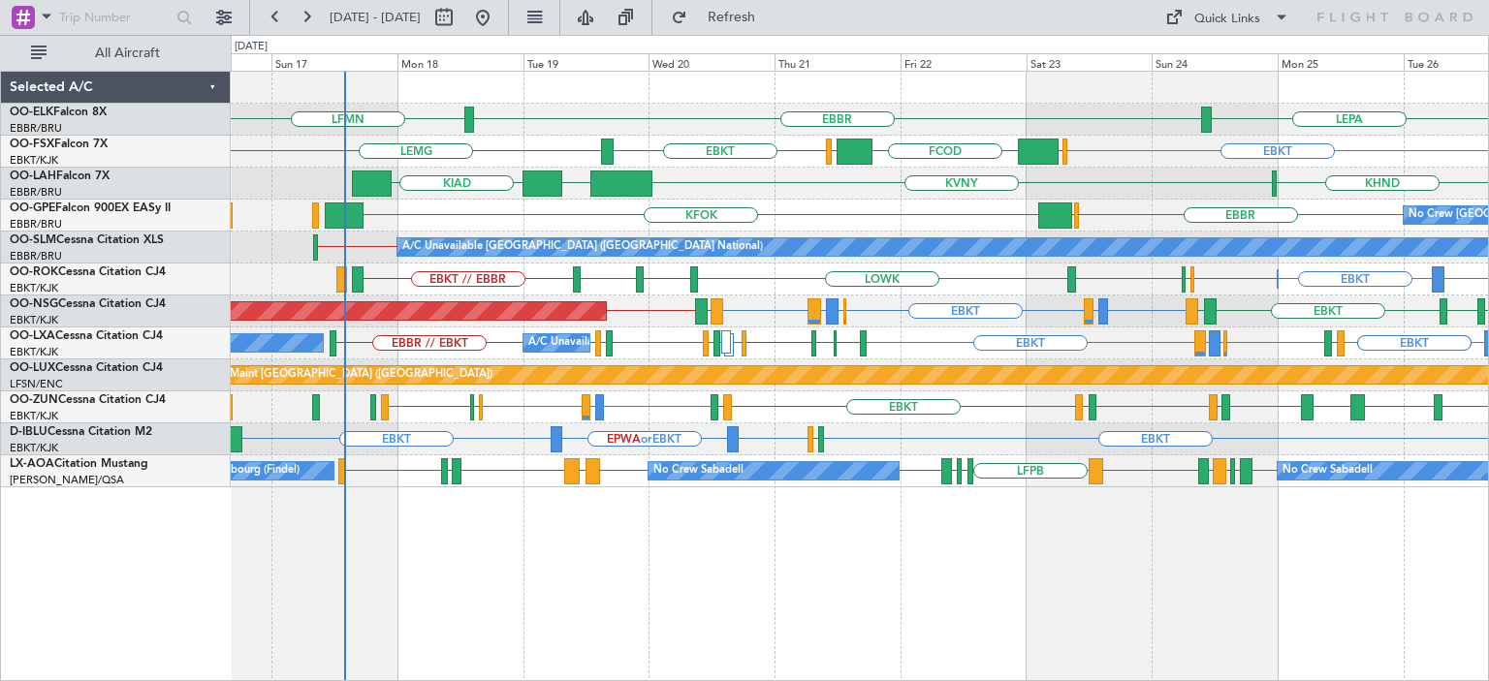
click at [621, 309] on div "EBLG or EBKT LIRA or EBKT EBKT EGKB or EBKT LPCS or EBKT EBKT EBKT EKEB EBKT LD…" at bounding box center [859, 312] width 1257 height 32
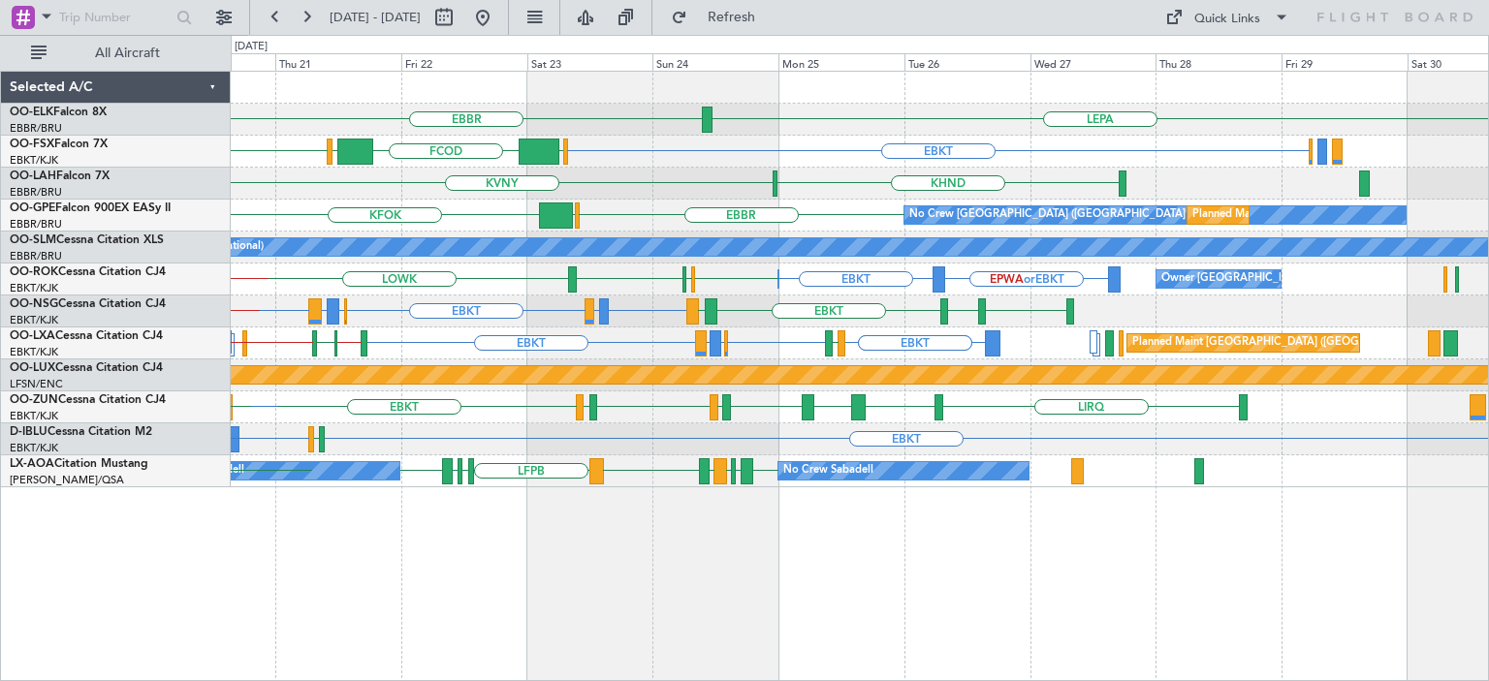
click at [539, 402] on div "EBBR LEPA LFMN EBKT EGGW FCOD [GEOGRAPHIC_DATA] EBKT [GEOGRAPHIC_DATA] KVNY KHN…" at bounding box center [859, 280] width 1257 height 416
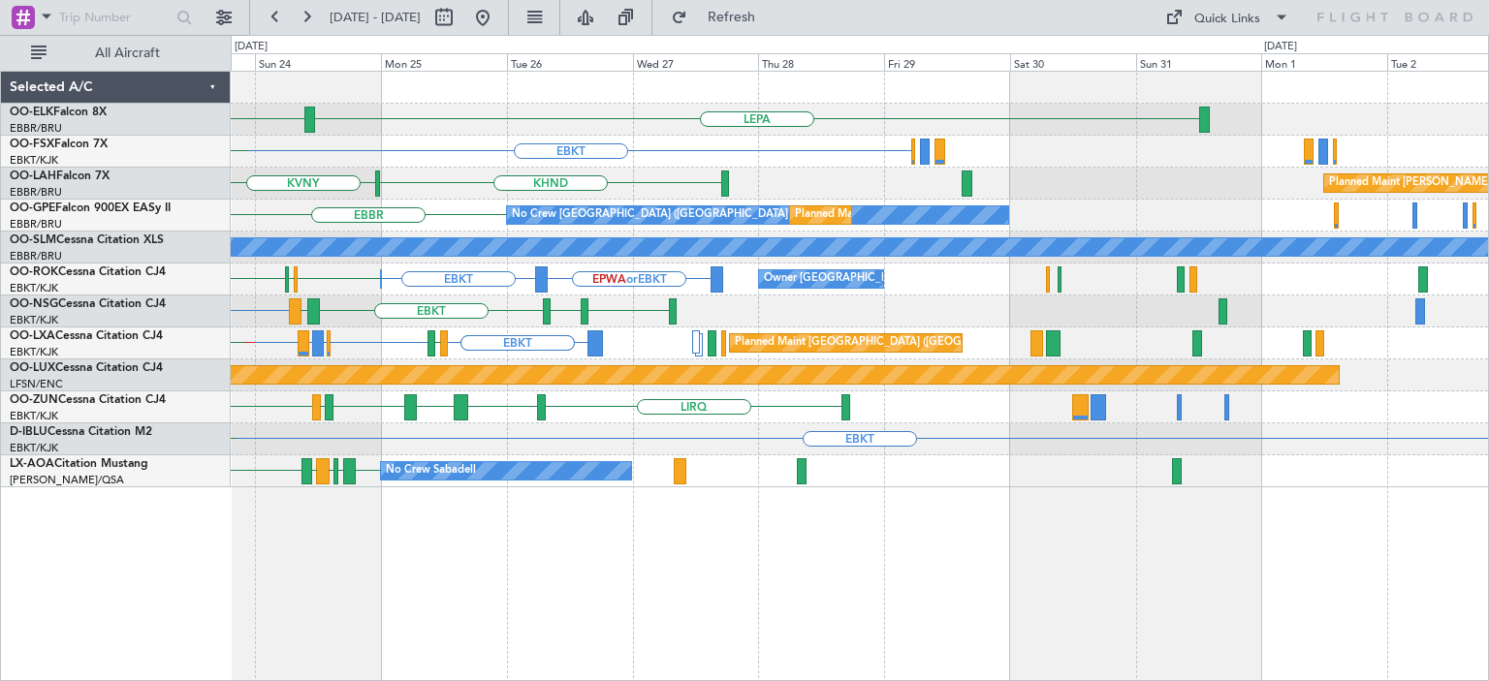
click at [807, 400] on div "EBBR LEPA EBKT EGGW FCOD [GEOGRAPHIC_DATA] EBKT KVNY KHND Planned [GEOGRAPHIC_D…" at bounding box center [859, 280] width 1257 height 416
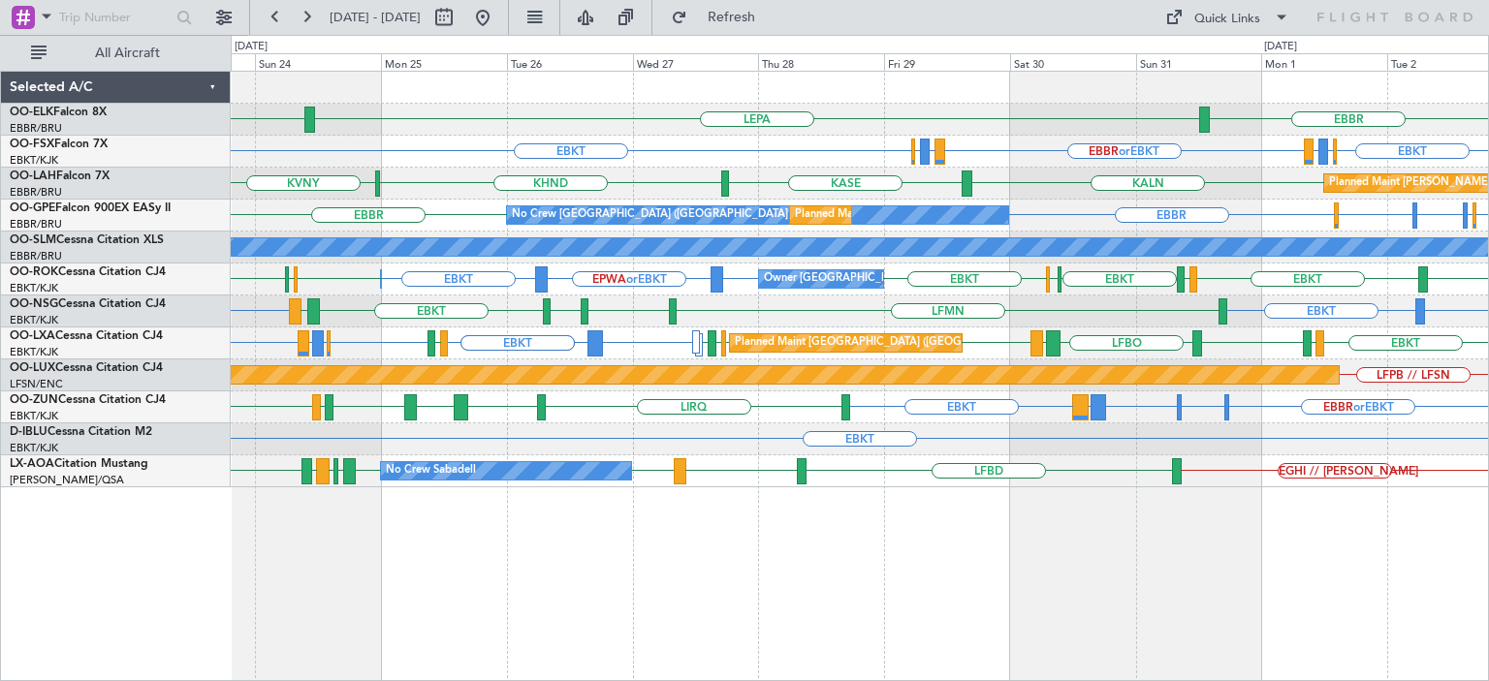
click at [386, 422] on div "EBBR LEPA [GEOGRAPHIC_DATA] EBKT EBBR or EBKT LIRZ or EBKT EBBR or EBKT LIRZ or…" at bounding box center [859, 280] width 1257 height 416
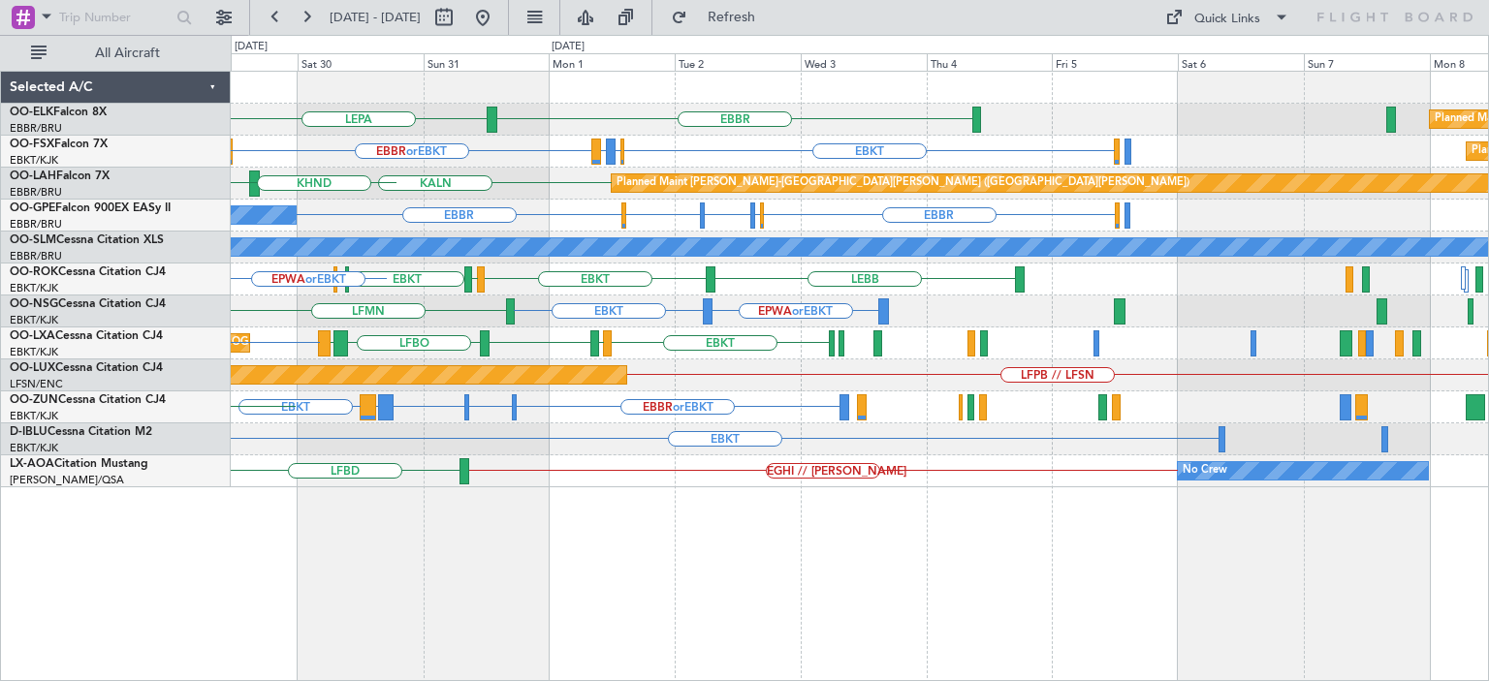
click at [514, 399] on div "EBBR LEPA Planned Maint [GEOGRAPHIC_DATA]-[GEOGRAPHIC_DATA] EBKT EBBR or EBKT L…" at bounding box center [859, 280] width 1257 height 416
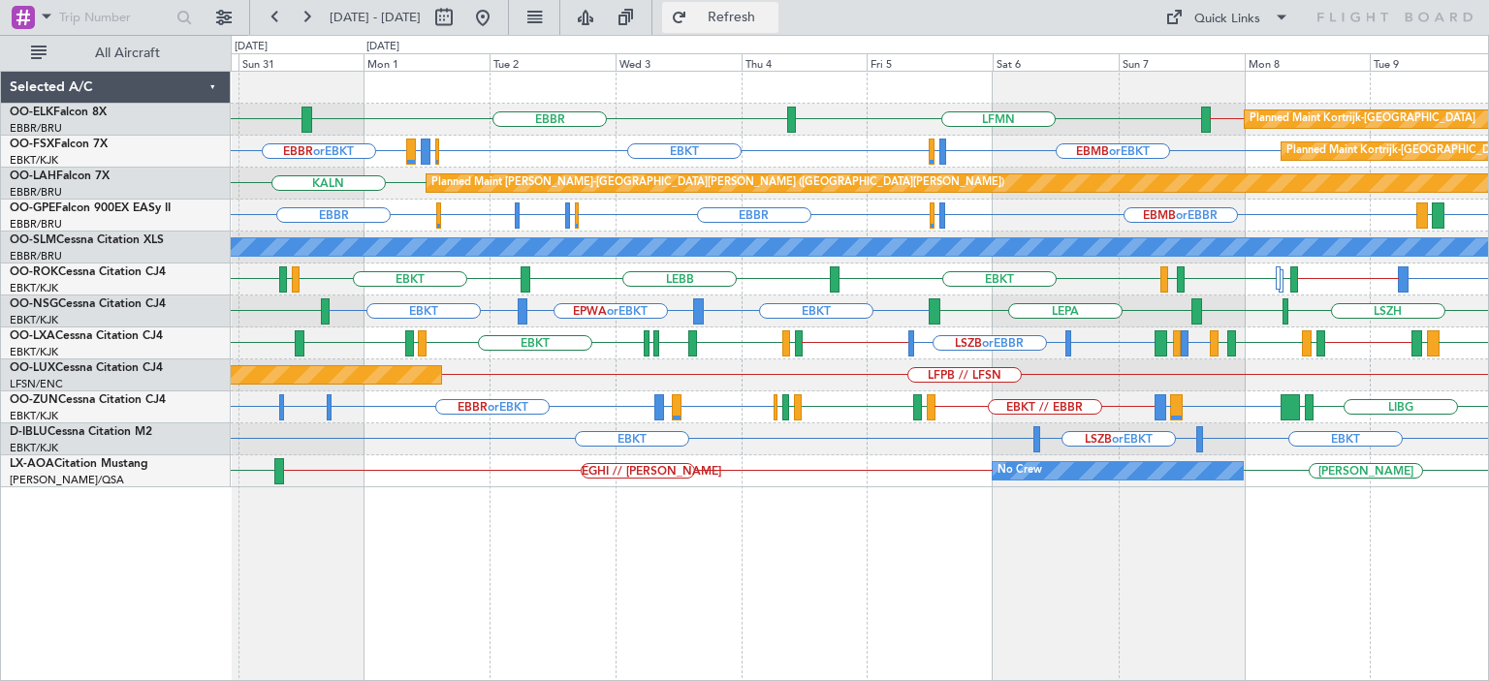
click at [750, 18] on button "Refresh" at bounding box center [720, 17] width 116 height 31
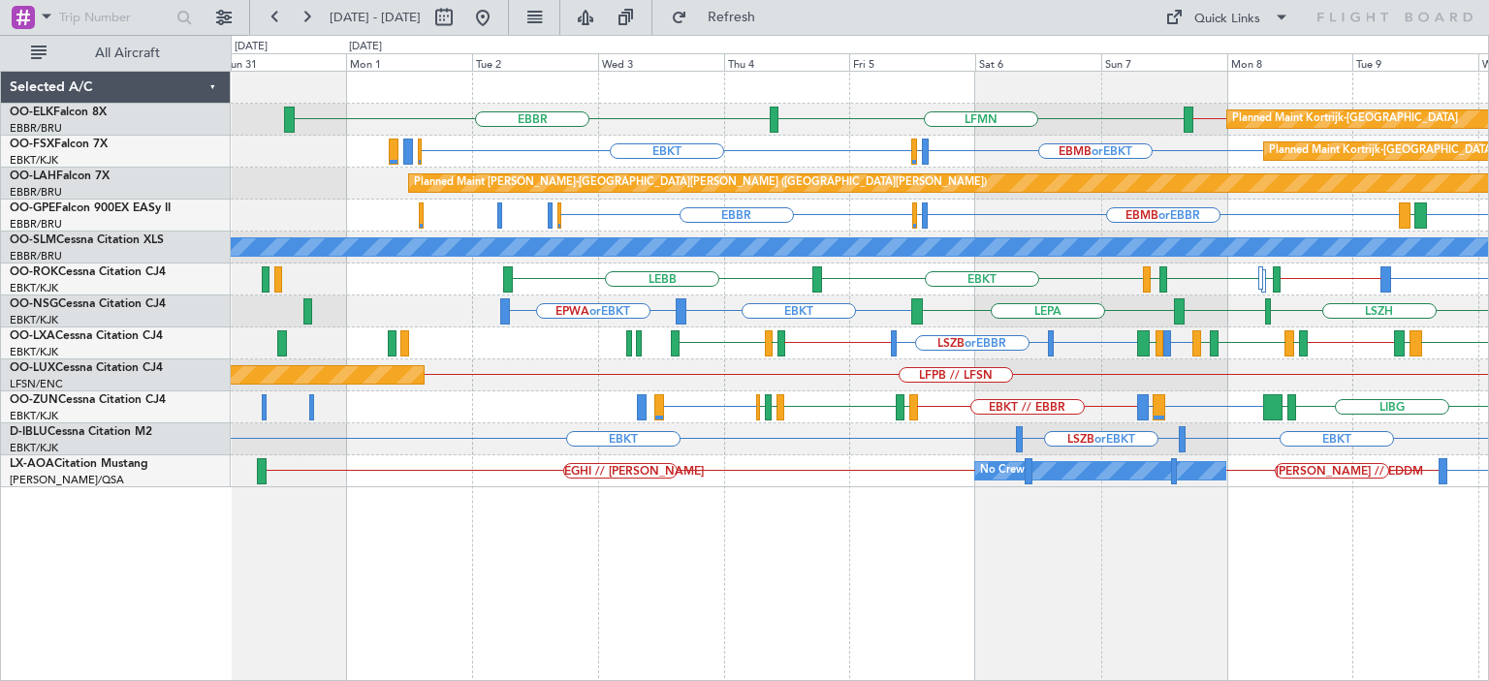
click at [843, 352] on div "LFMN or LIML EBKT or EBBR LSZB or EBBR EBBR // EBKT EBKT [PERSON_NAME] EBBR // …" at bounding box center [859, 344] width 1257 height 32
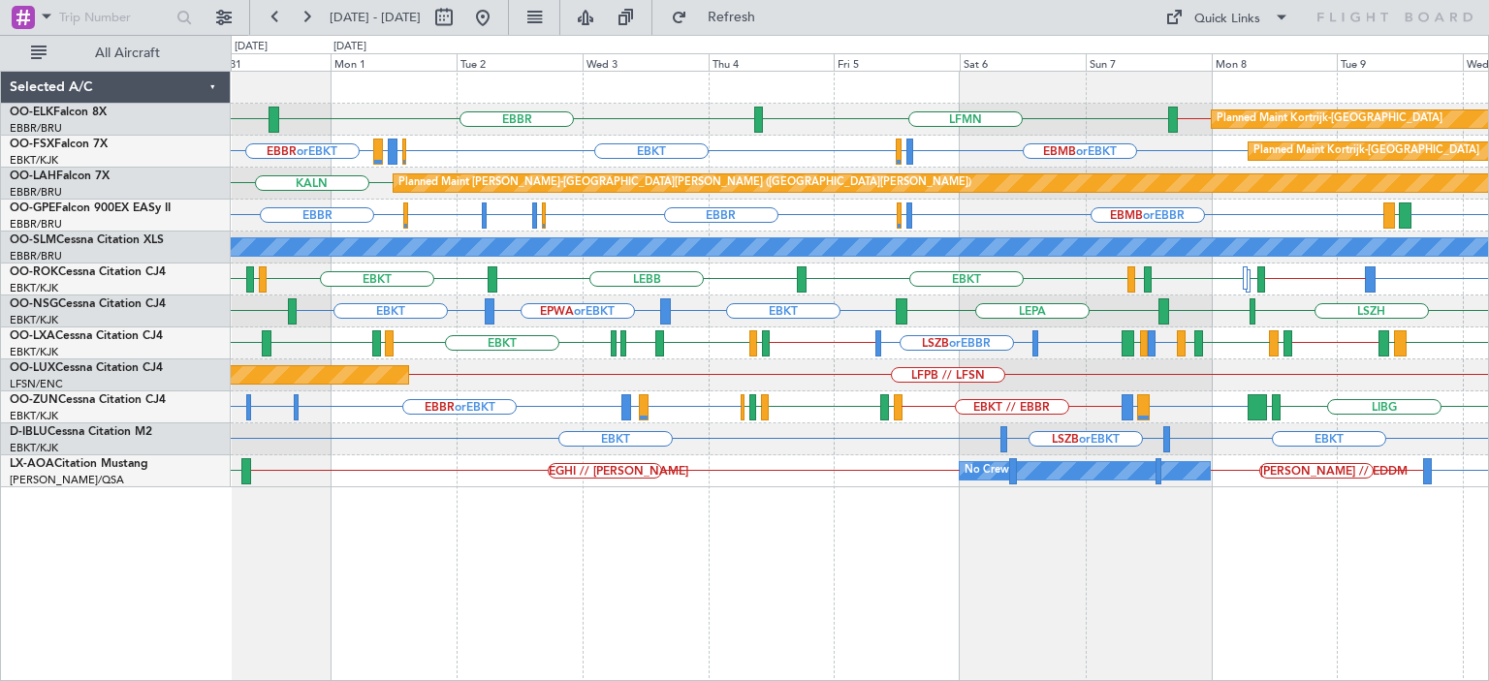
click at [554, 323] on div "LFMN [GEOGRAPHIC_DATA] LEPA EBBR // EBKT Planned Maint [GEOGRAPHIC_DATA]-[GEOGR…" at bounding box center [859, 280] width 1257 height 416
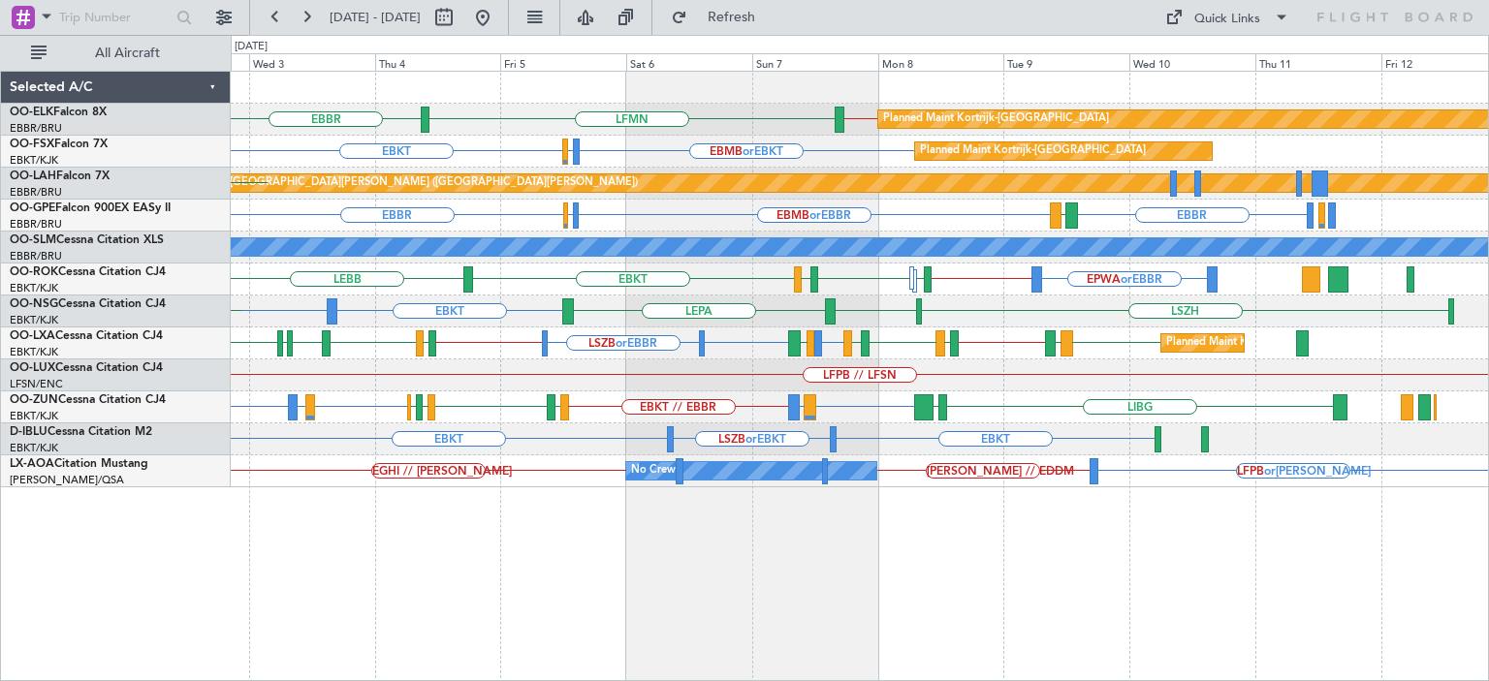
click at [615, 356] on div "Planned Maint Kortrijk-[GEOGRAPHIC_DATA] EBBR // EBKT LFMN [GEOGRAPHIC_DATA] LE…" at bounding box center [859, 280] width 1257 height 416
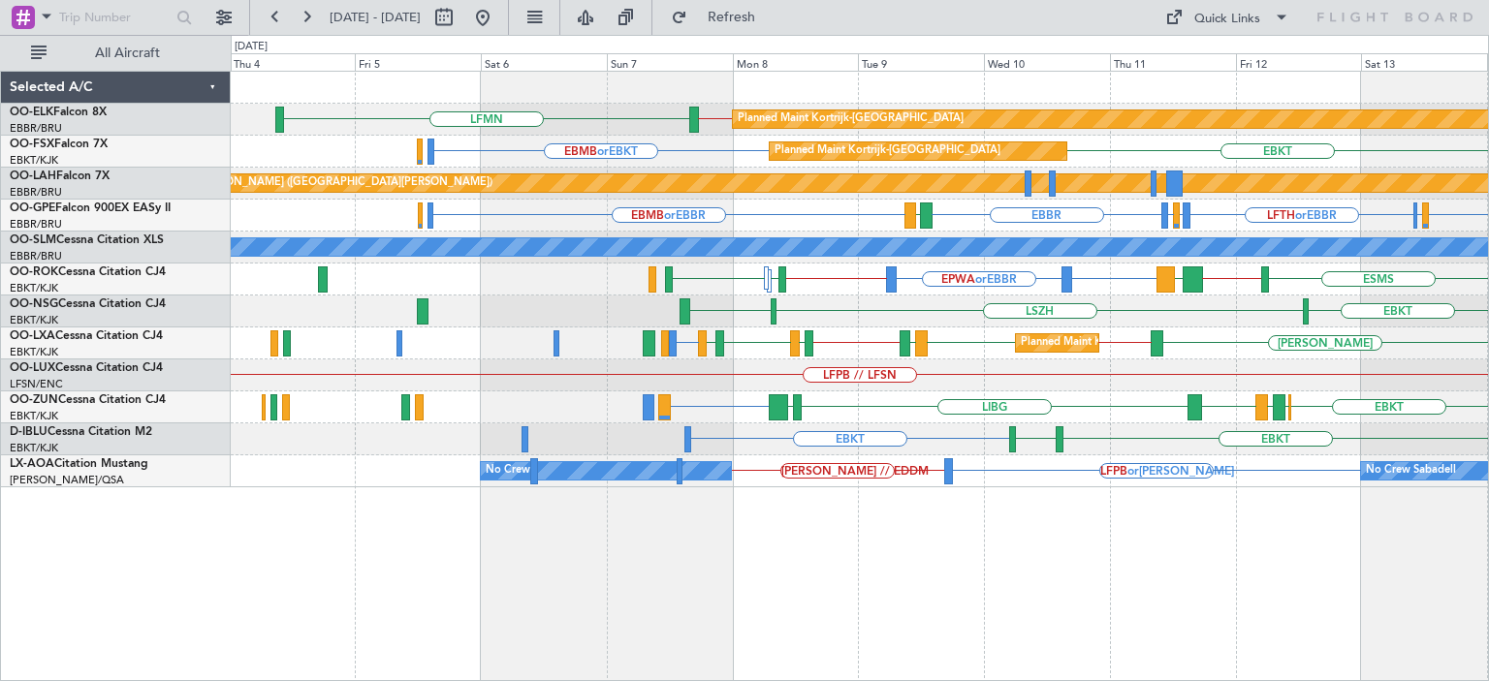
click at [893, 313] on div "EBKT [GEOGRAPHIC_DATA] EBKT [GEOGRAPHIC_DATA] EBKT LEPA" at bounding box center [859, 312] width 1257 height 32
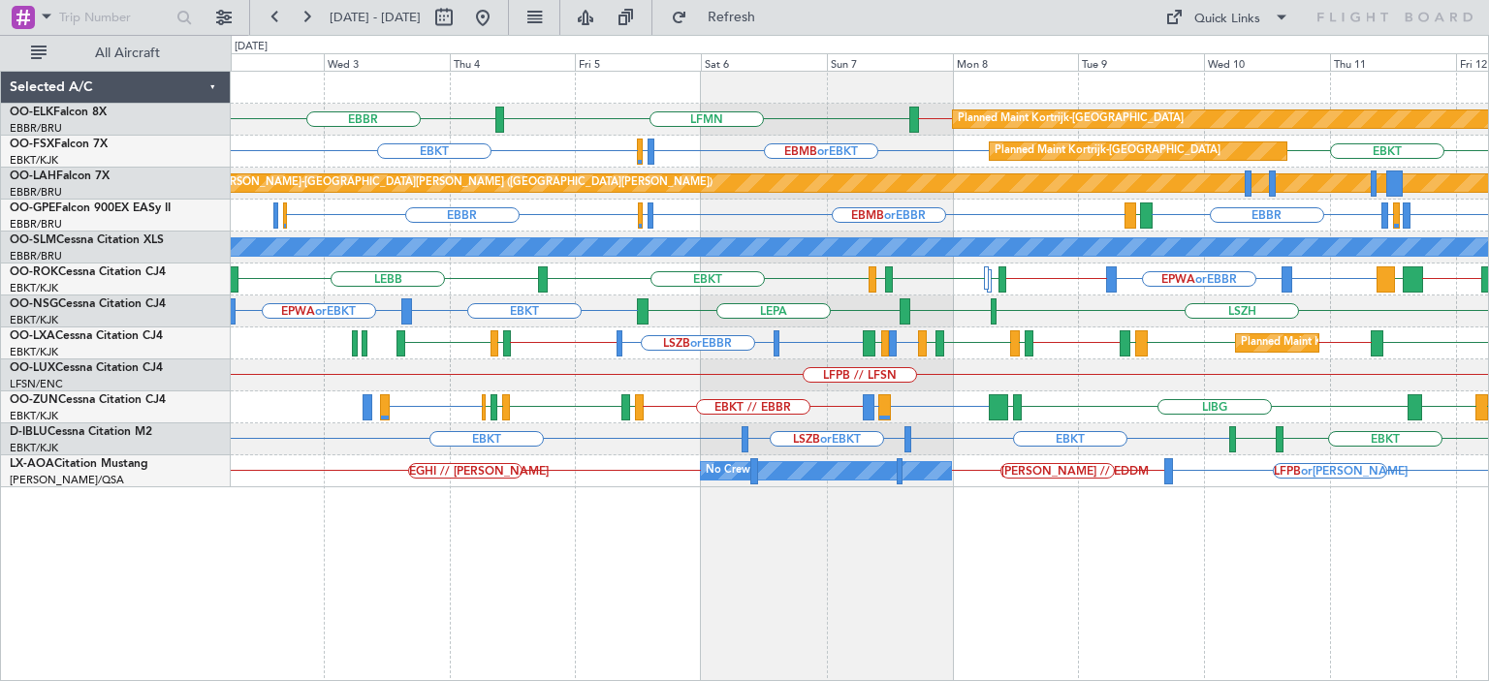
click at [709, 374] on div "LFPB // LFSN Planned Maint [GEOGRAPHIC_DATA] ([GEOGRAPHIC_DATA])" at bounding box center [859, 376] width 1257 height 32
click at [743, 16] on button "Refresh" at bounding box center [720, 17] width 116 height 31
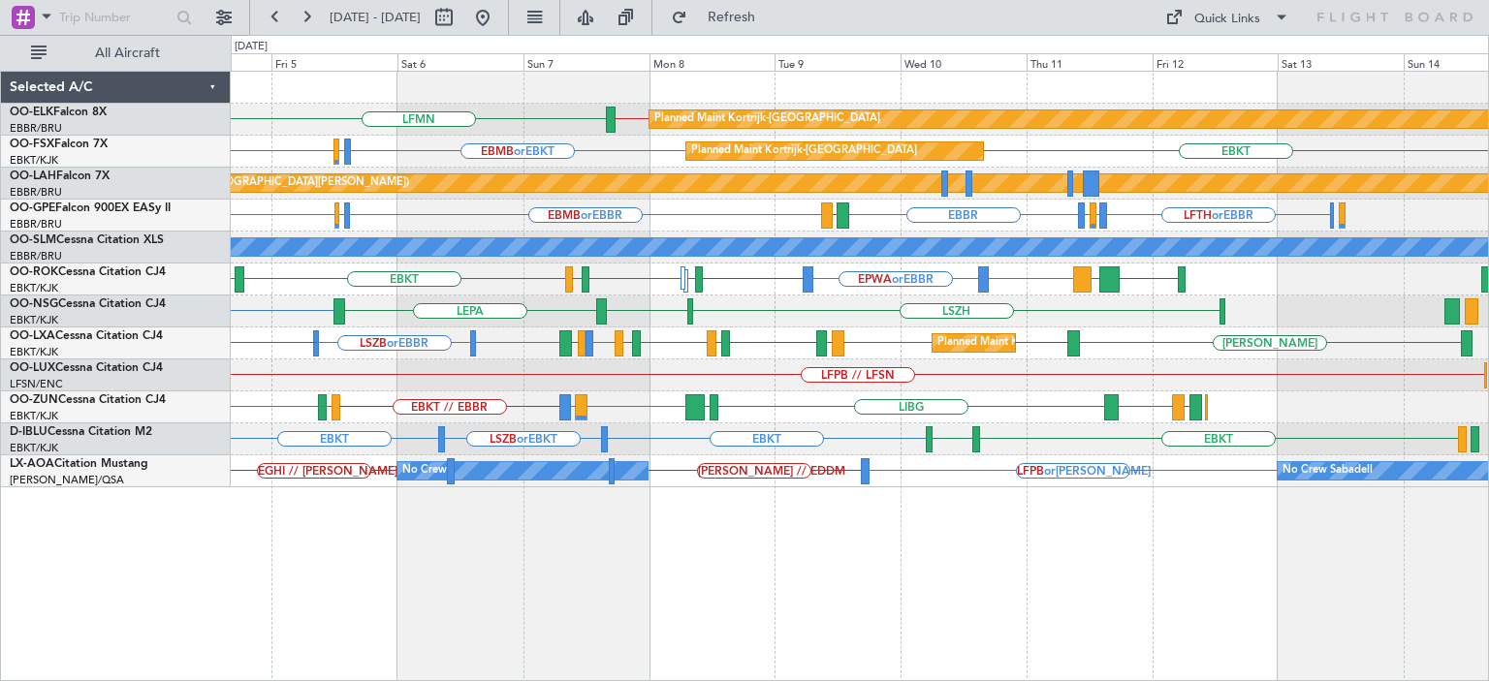
click at [923, 466] on div "EBBR // EBKT LFMN Planned Maint [GEOGRAPHIC_DATA]-[GEOGRAPHIC_DATA] [GEOGRAPHIC…" at bounding box center [859, 280] width 1257 height 416
click at [1392, 406] on div "EBBR // EBKT LFMN Planned Maint [GEOGRAPHIC_DATA]-[GEOGRAPHIC_DATA] EBMB or EBK…" at bounding box center [859, 280] width 1257 height 416
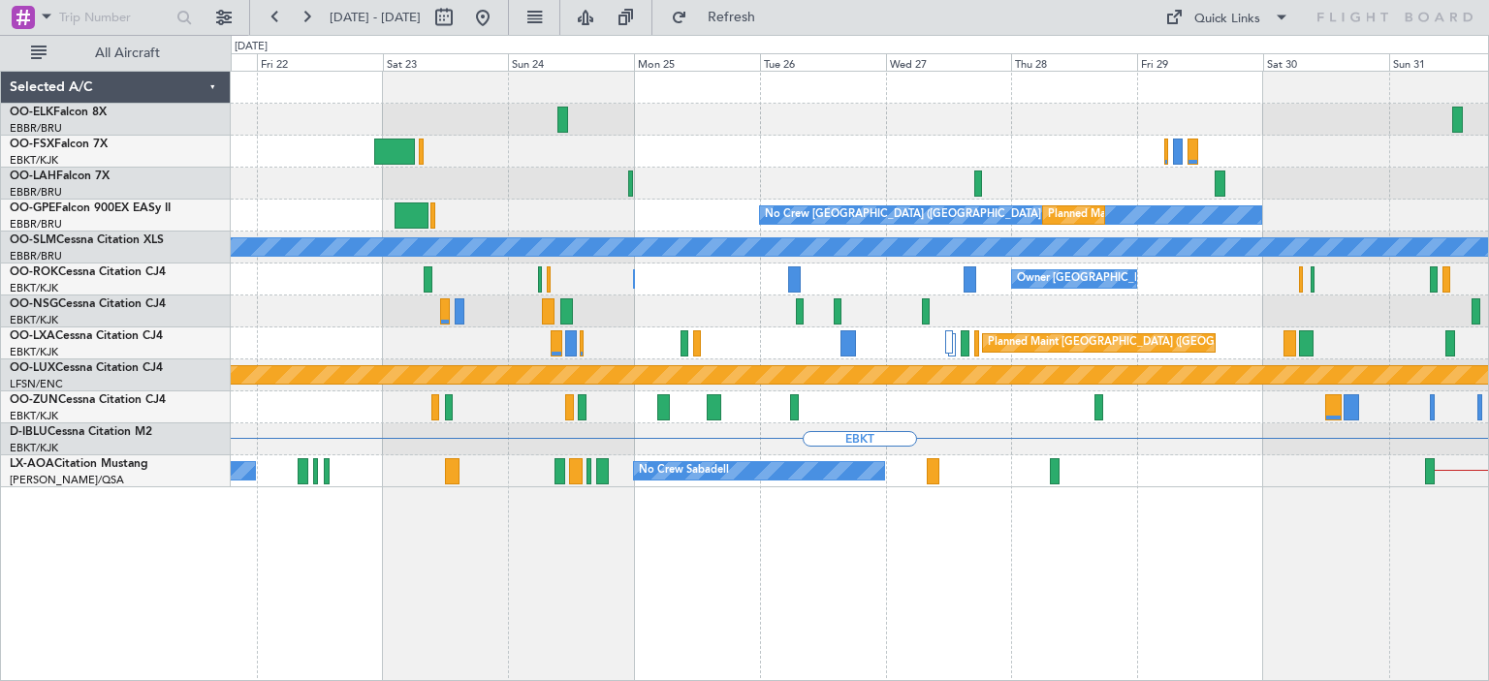
click at [1415, 325] on div "Planned Maint [GEOGRAPHIC_DATA] ([GEOGRAPHIC_DATA])" at bounding box center [859, 312] width 1257 height 32
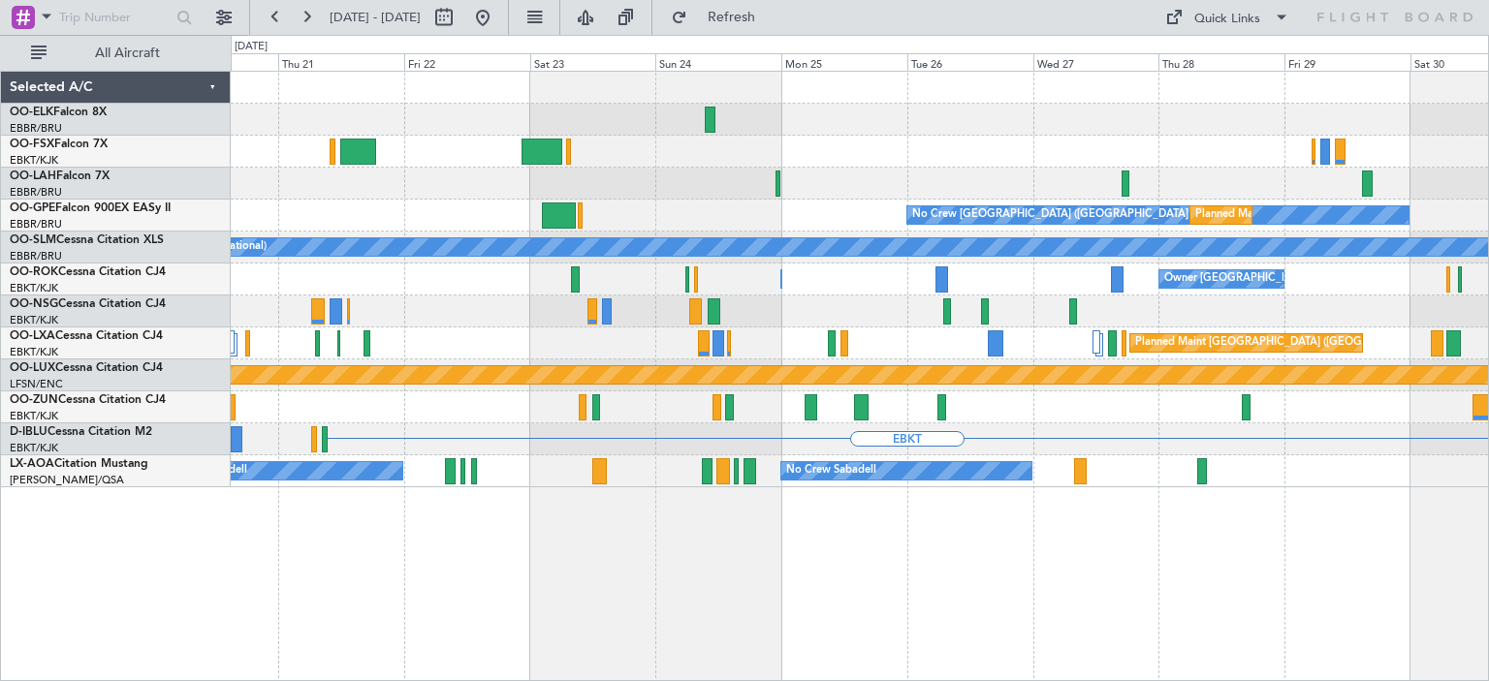
click at [631, 339] on div "Planned Maint [GEOGRAPHIC_DATA] ([GEOGRAPHIC_DATA] National) A/C Unavailable" at bounding box center [859, 344] width 1257 height 32
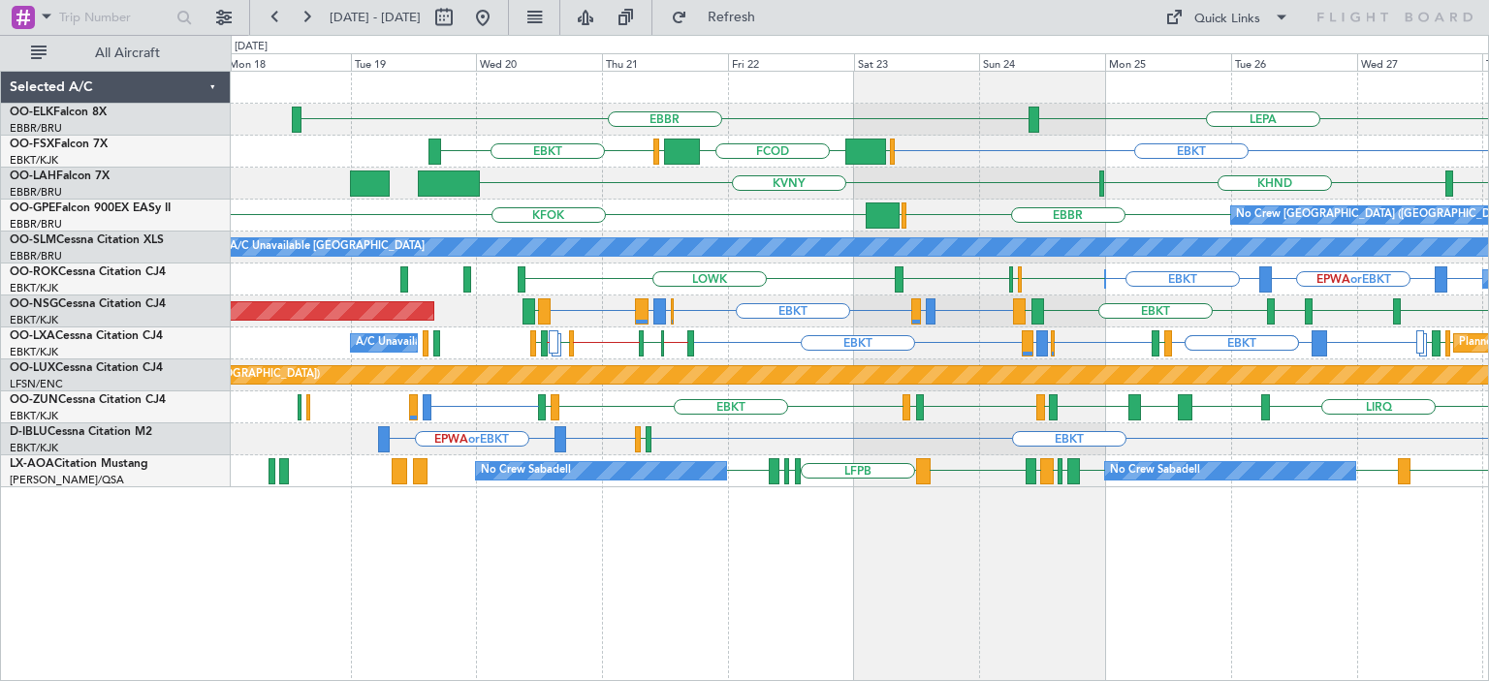
click at [710, 411] on div "LEPA [GEOGRAPHIC_DATA] EBKT EGGW FCOD [GEOGRAPHIC_DATA] EBKT EBBR or EBKT LIRZ …" at bounding box center [859, 280] width 1257 height 416
